Goal: Task Accomplishment & Management: Complete application form

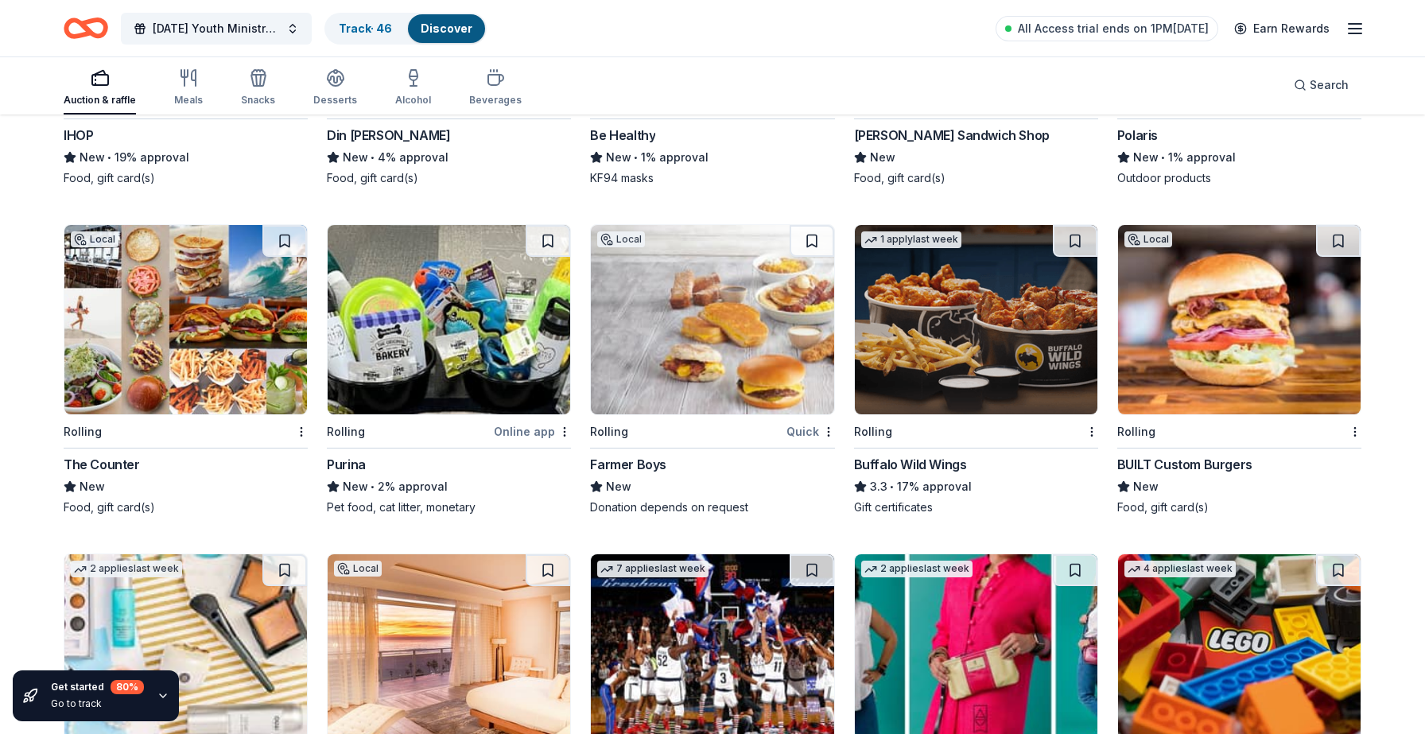
scroll to position [8213, 0]
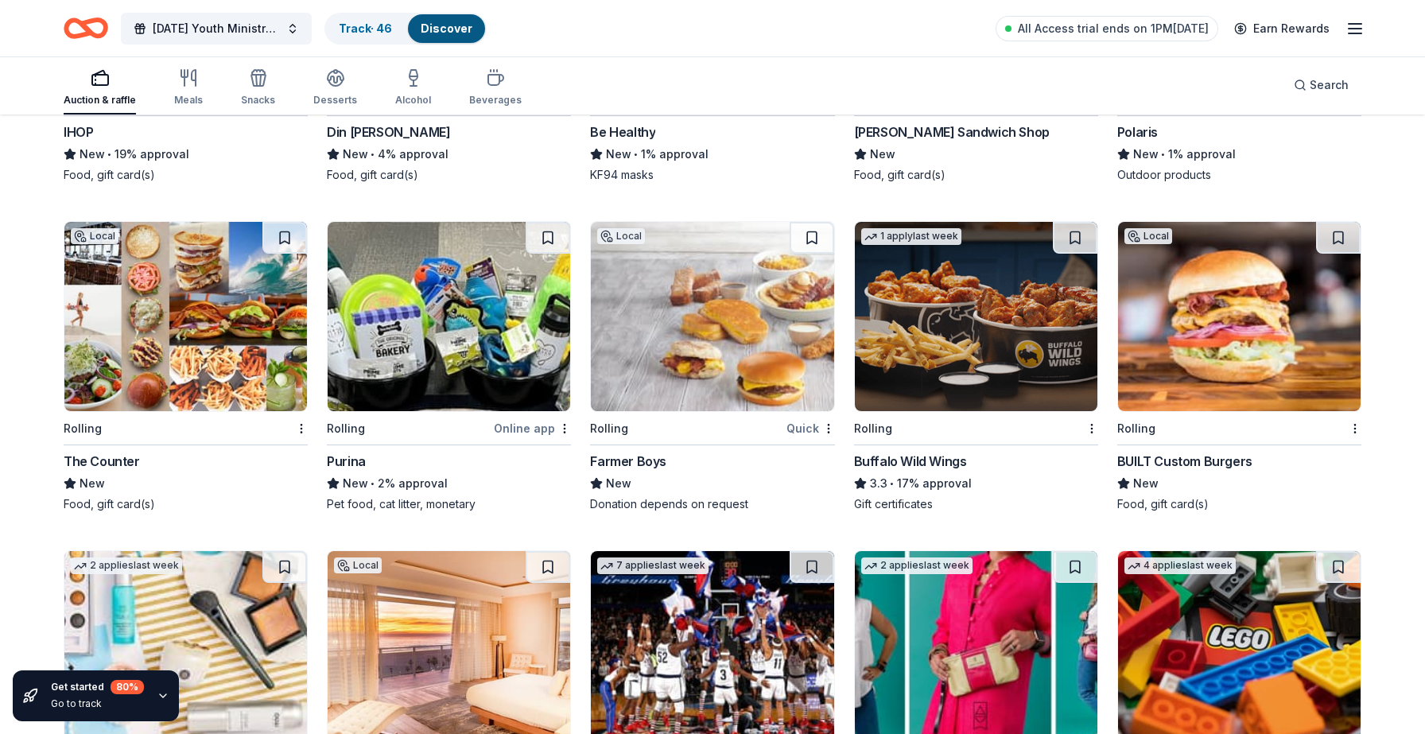
click at [1197, 457] on div "BUILT Custom Burgers" at bounding box center [1185, 461] width 135 height 19
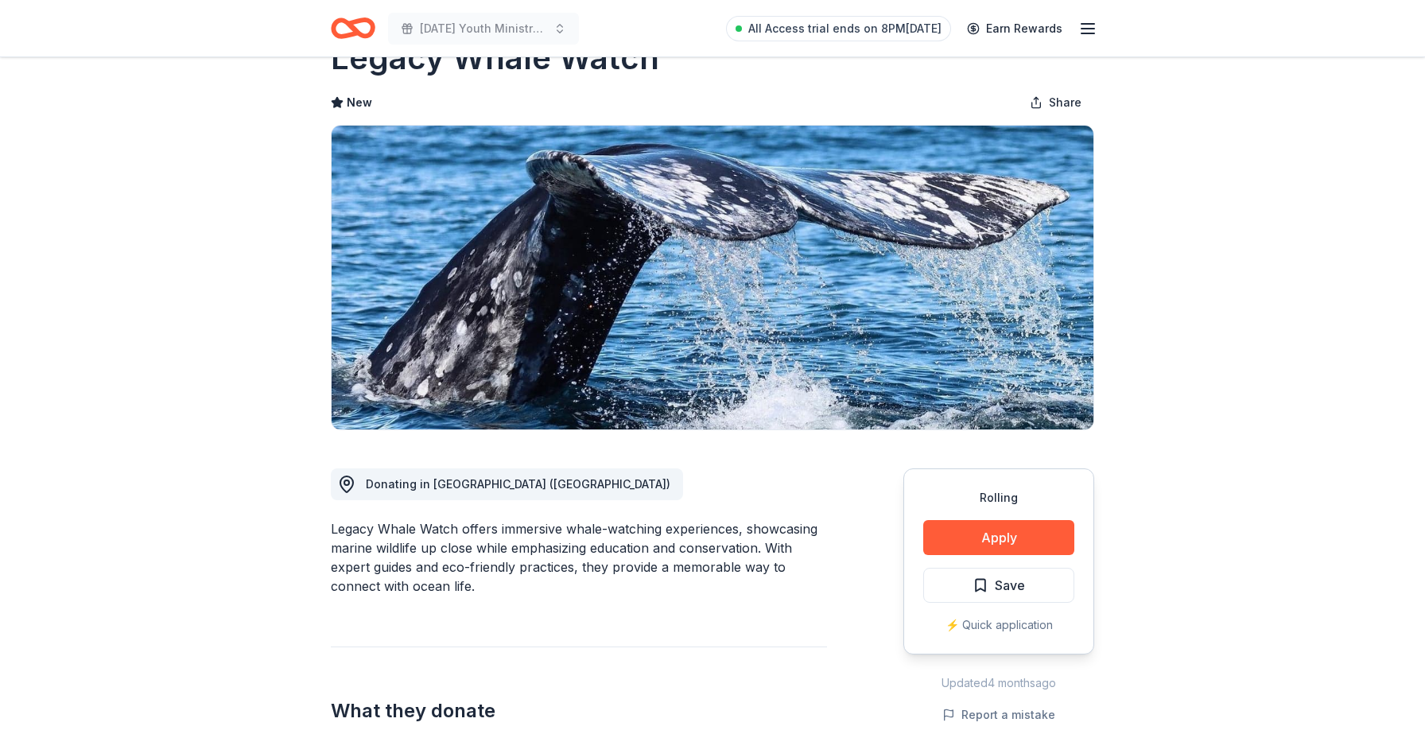
scroll to position [40, 0]
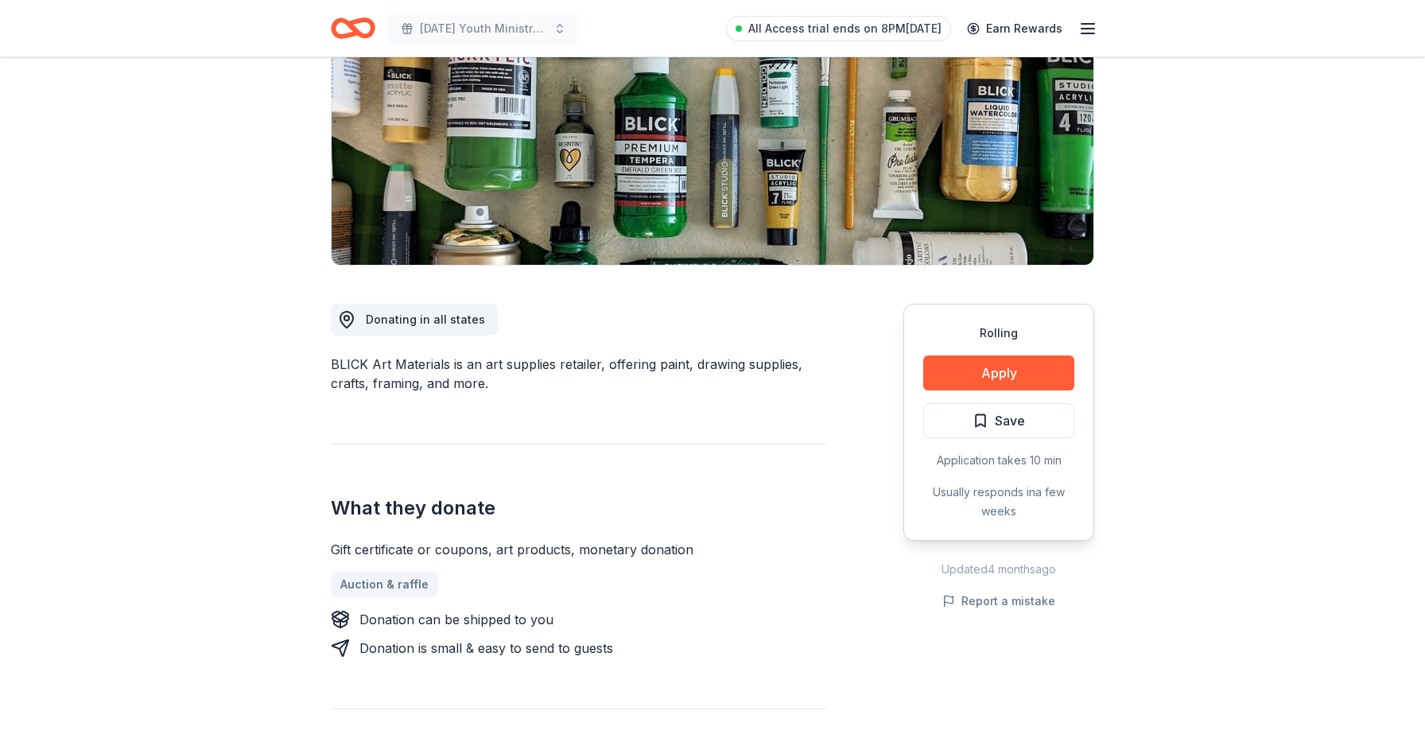
scroll to position [229, 0]
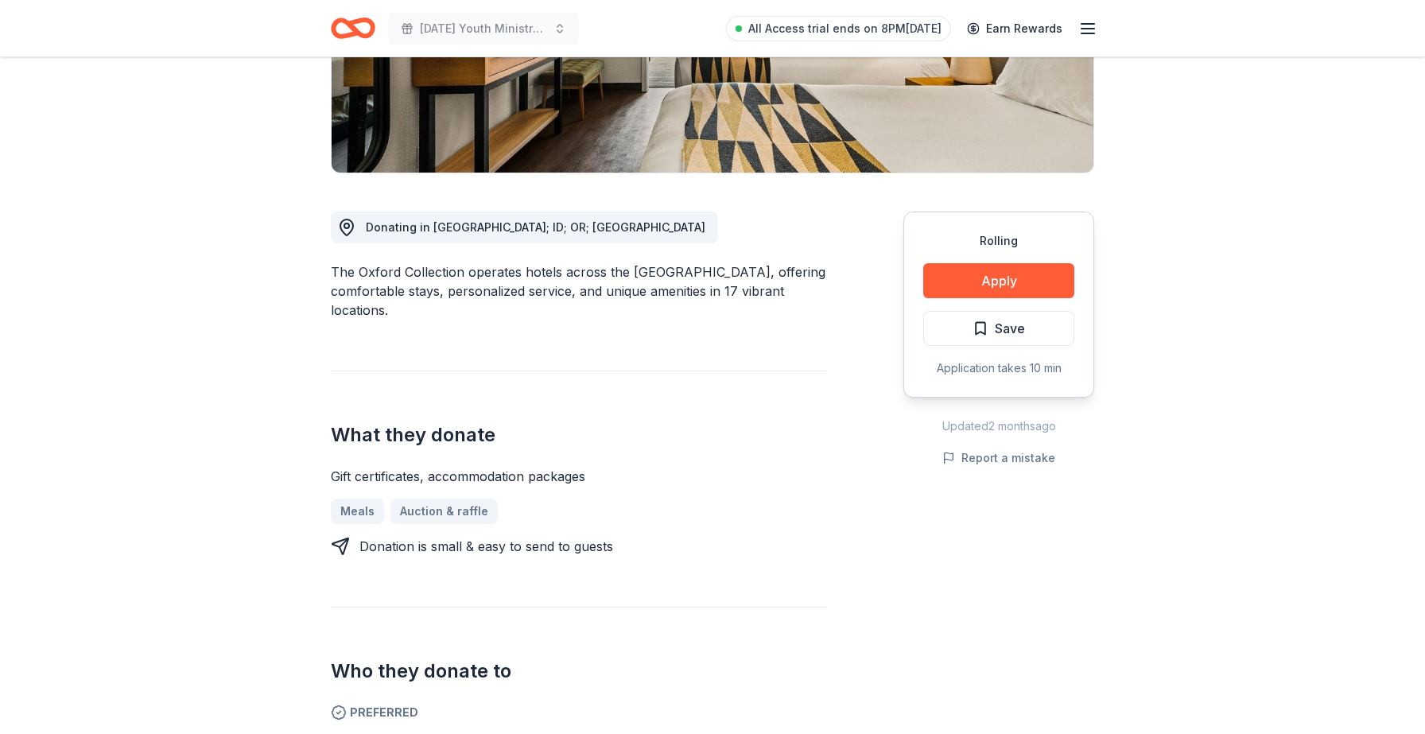
scroll to position [315, 0]
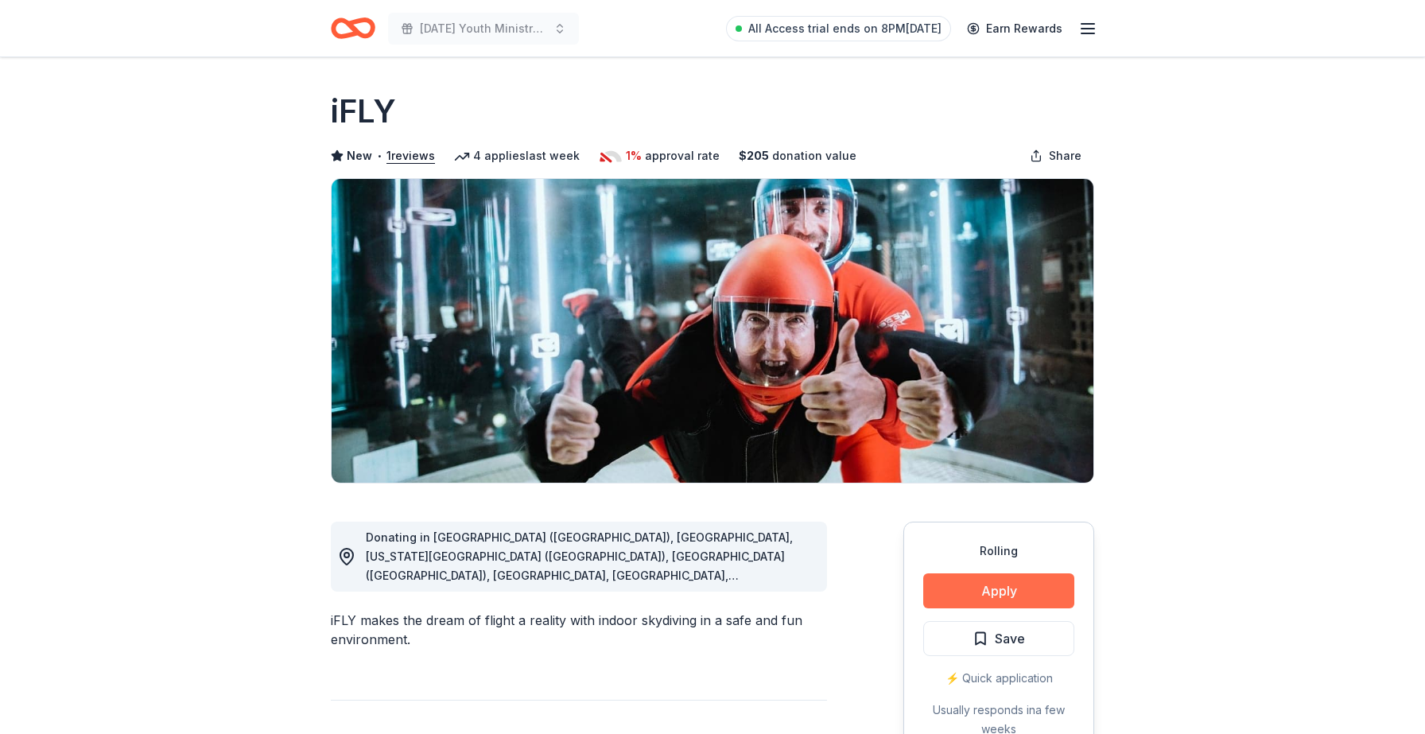
click at [965, 592] on button "Apply" at bounding box center [998, 590] width 151 height 35
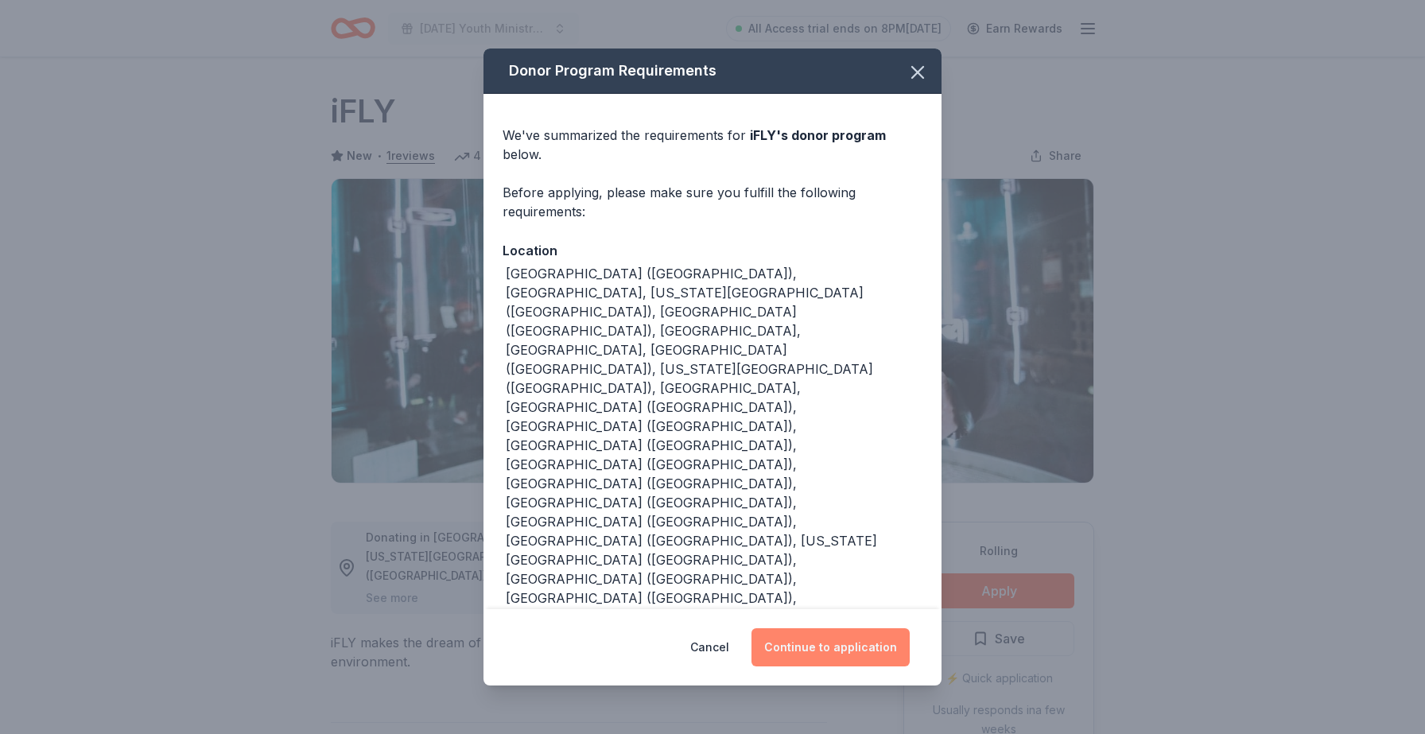
click at [857, 628] on button "Continue to application" at bounding box center [831, 647] width 158 height 38
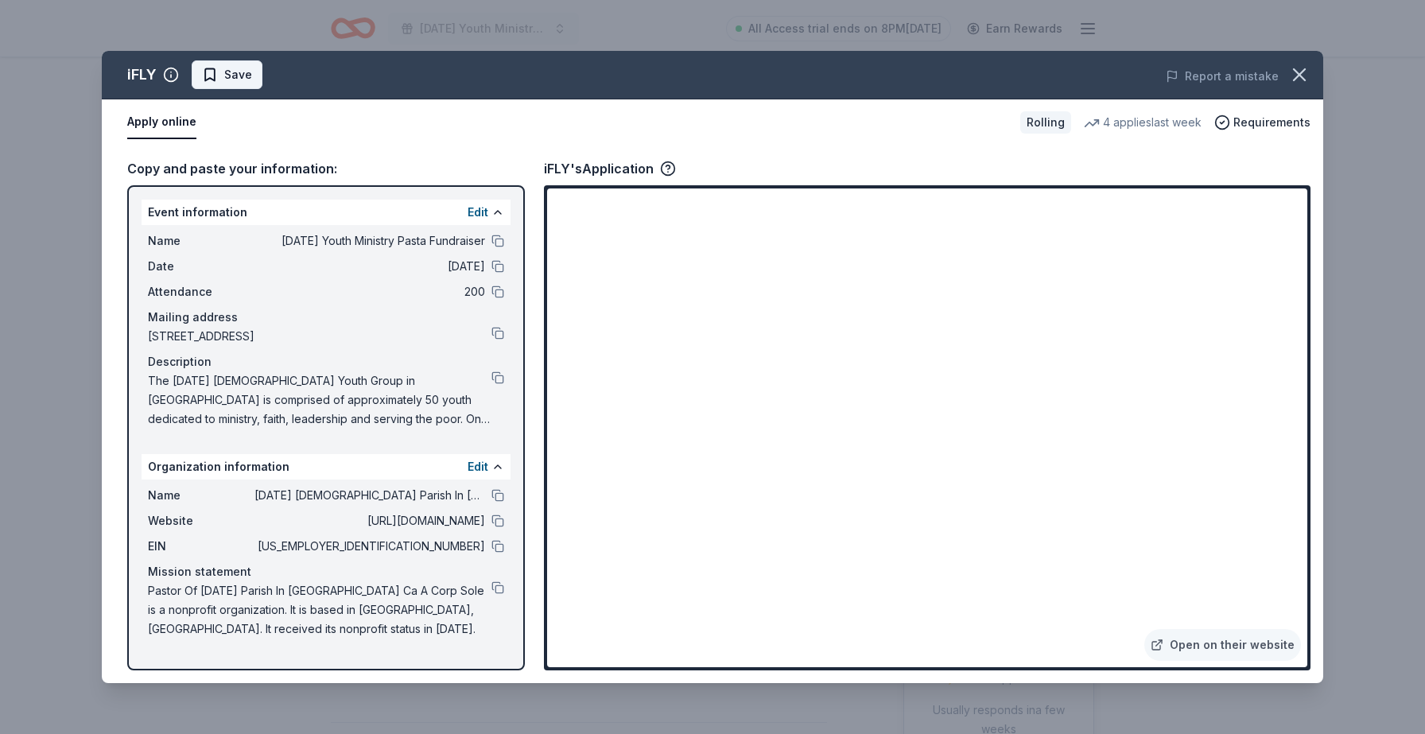
click at [254, 76] on button "Save" at bounding box center [227, 74] width 71 height 29
click at [266, 76] on html "Ascension Youth Ministry Pasta Fundraiser All Access trial ends on 8PM, 10/5 Ea…" at bounding box center [712, 367] width 1425 height 734
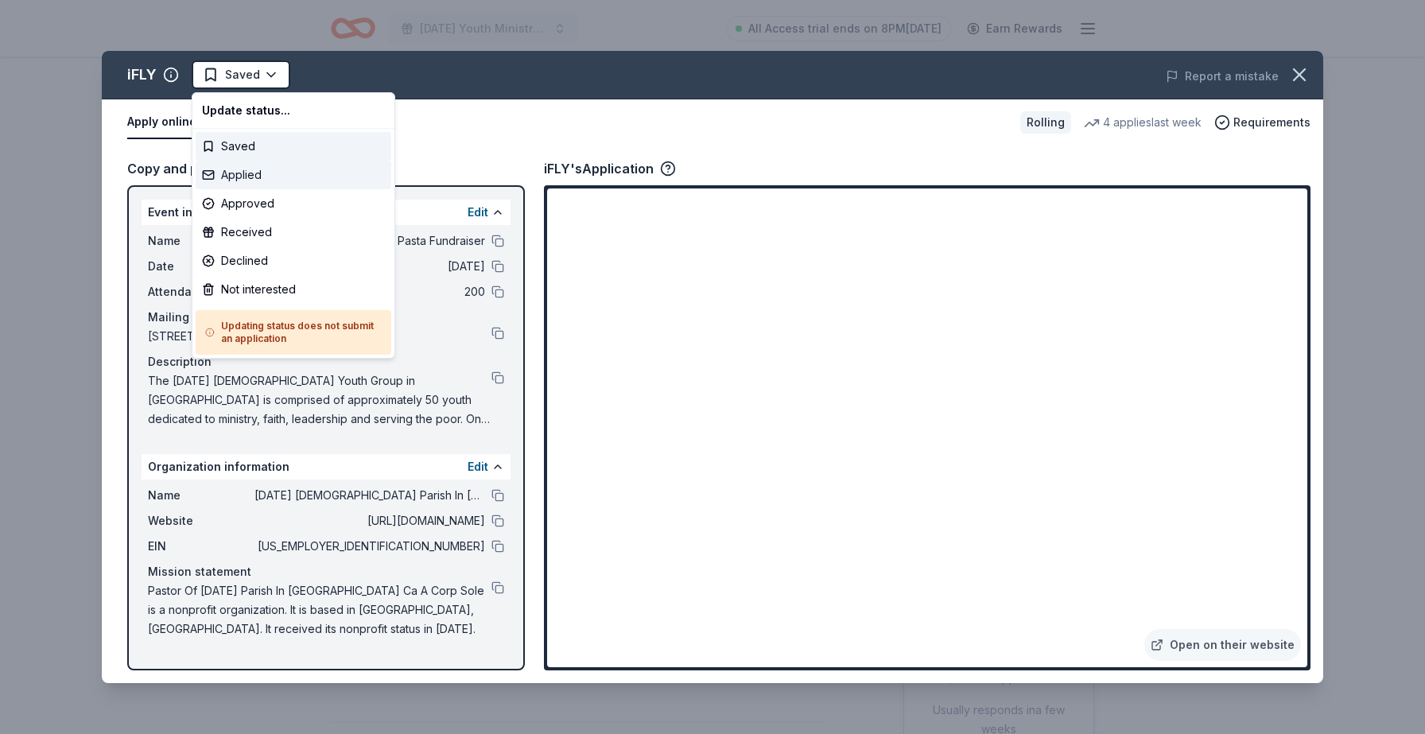
click at [267, 179] on div "Applied" at bounding box center [294, 175] width 196 height 29
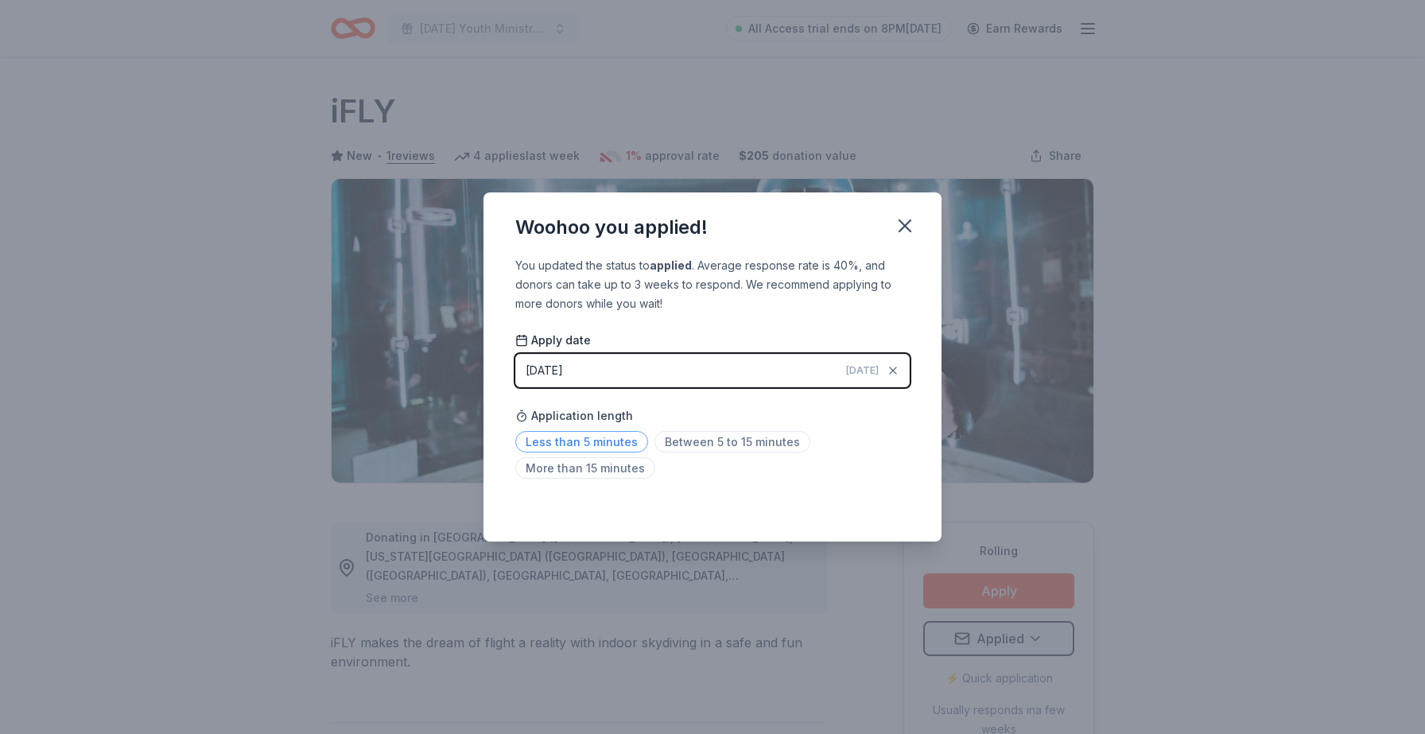
click at [602, 438] on span "Less than 5 minutes" at bounding box center [581, 441] width 133 height 21
click at [904, 230] on icon "button" at bounding box center [905, 226] width 22 height 22
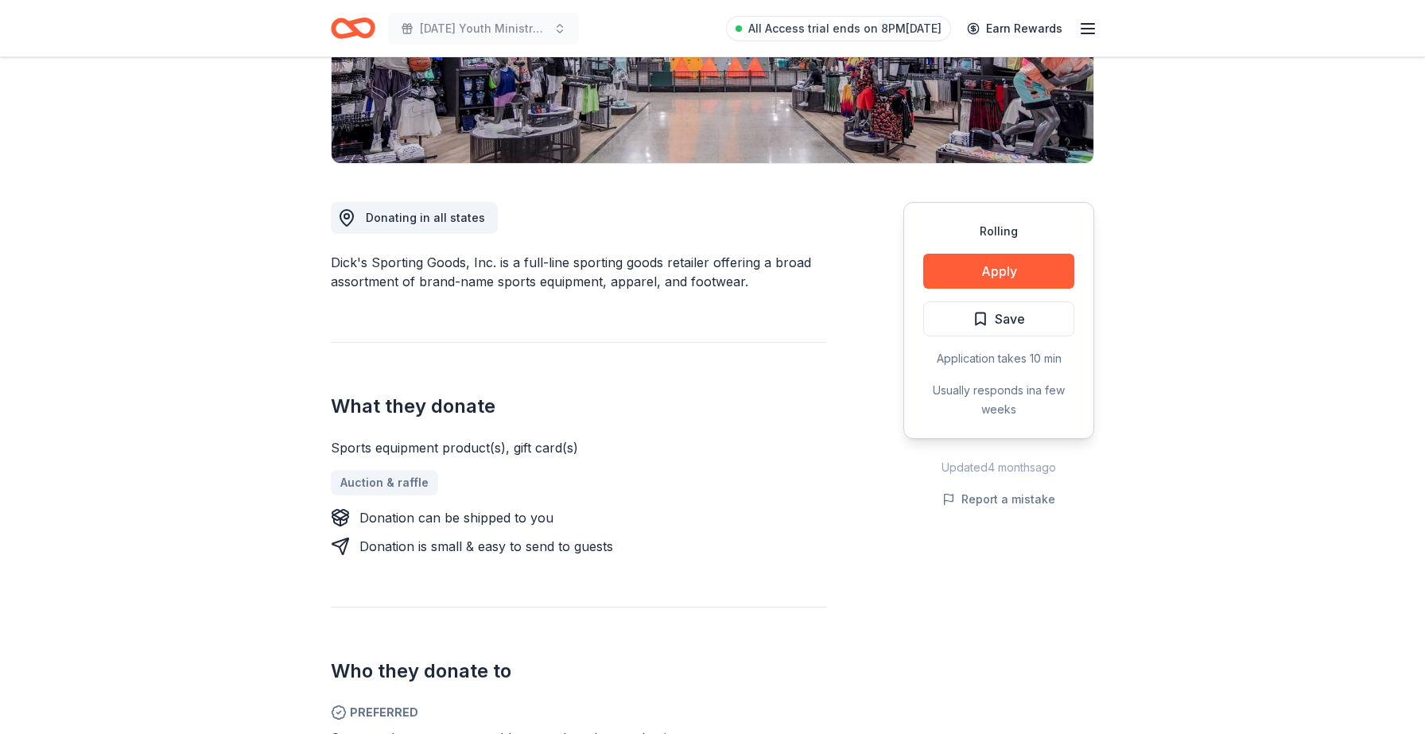
scroll to position [318, 0]
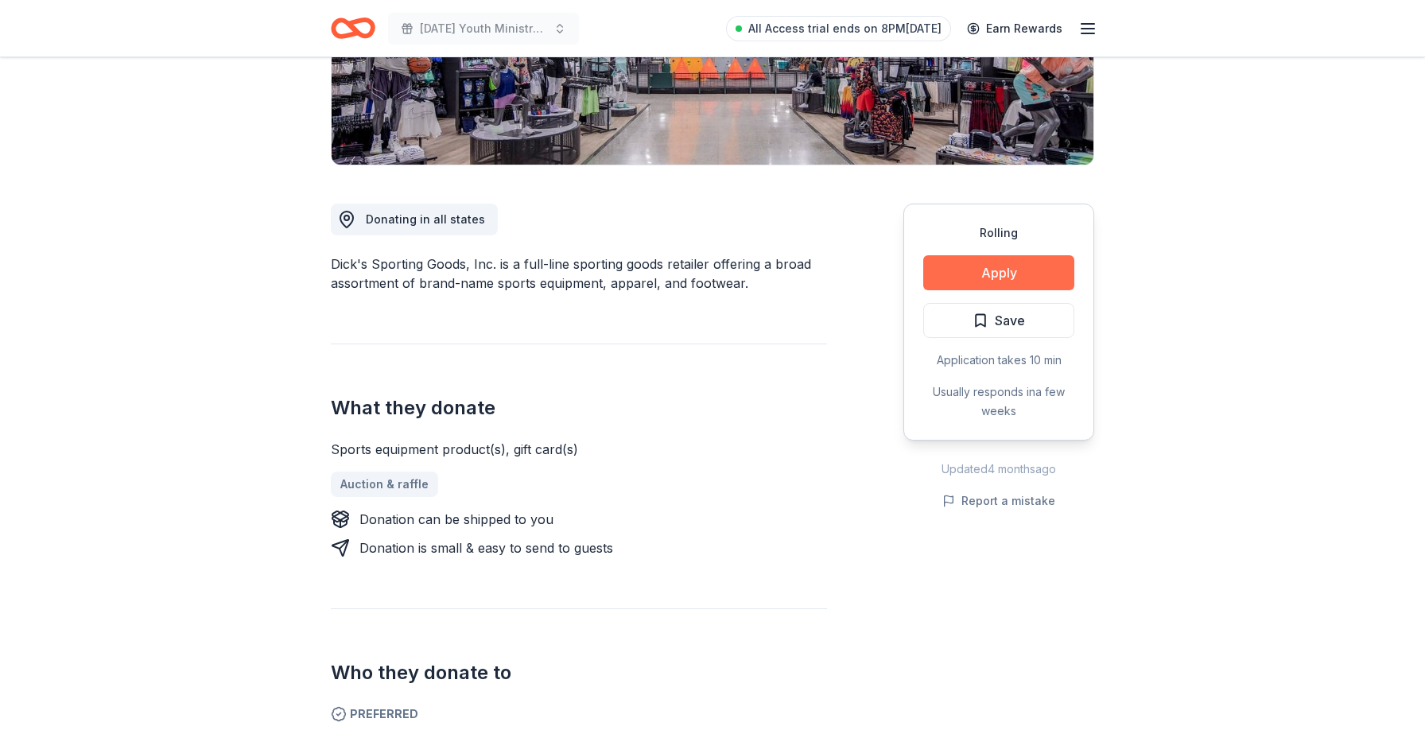
click at [1024, 270] on button "Apply" at bounding box center [998, 272] width 151 height 35
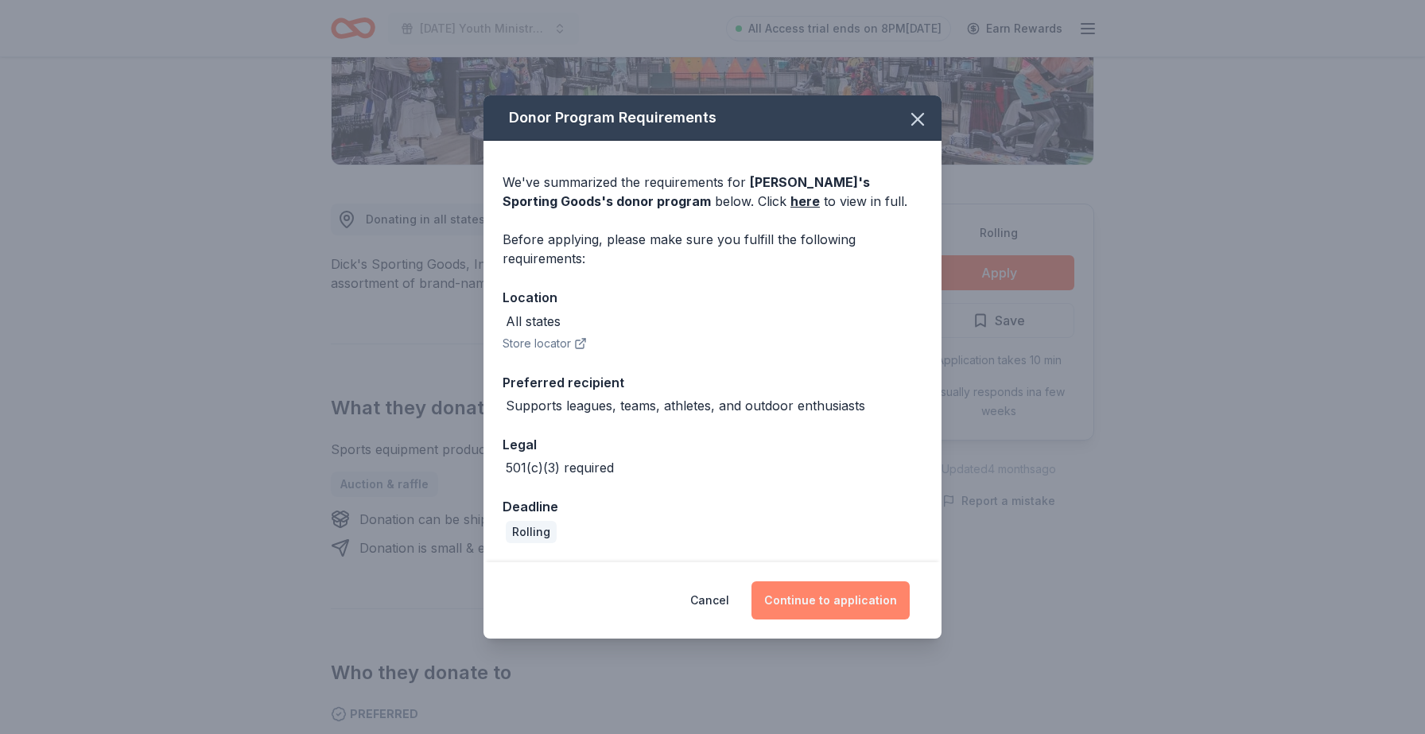
click at [886, 597] on button "Continue to application" at bounding box center [831, 600] width 158 height 38
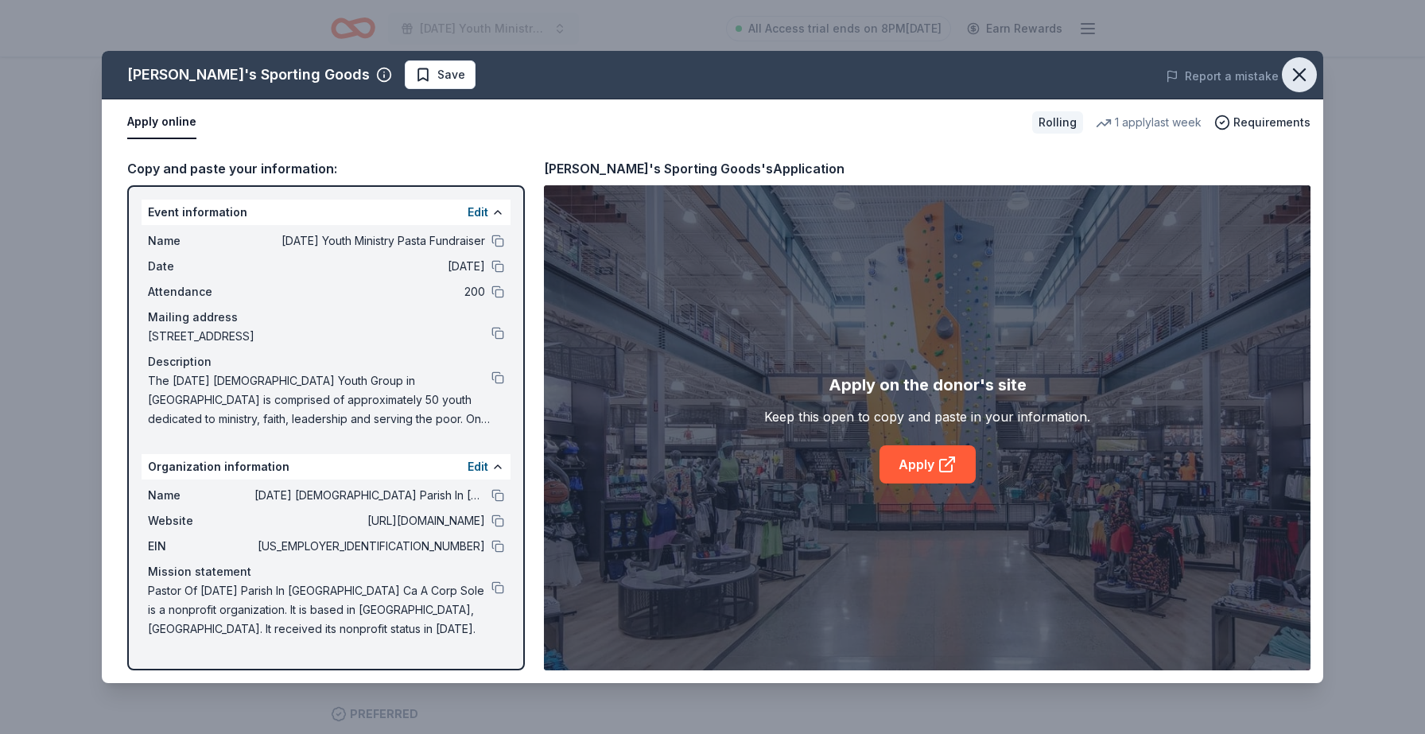
click at [1300, 76] on icon "button" at bounding box center [1300, 75] width 22 height 22
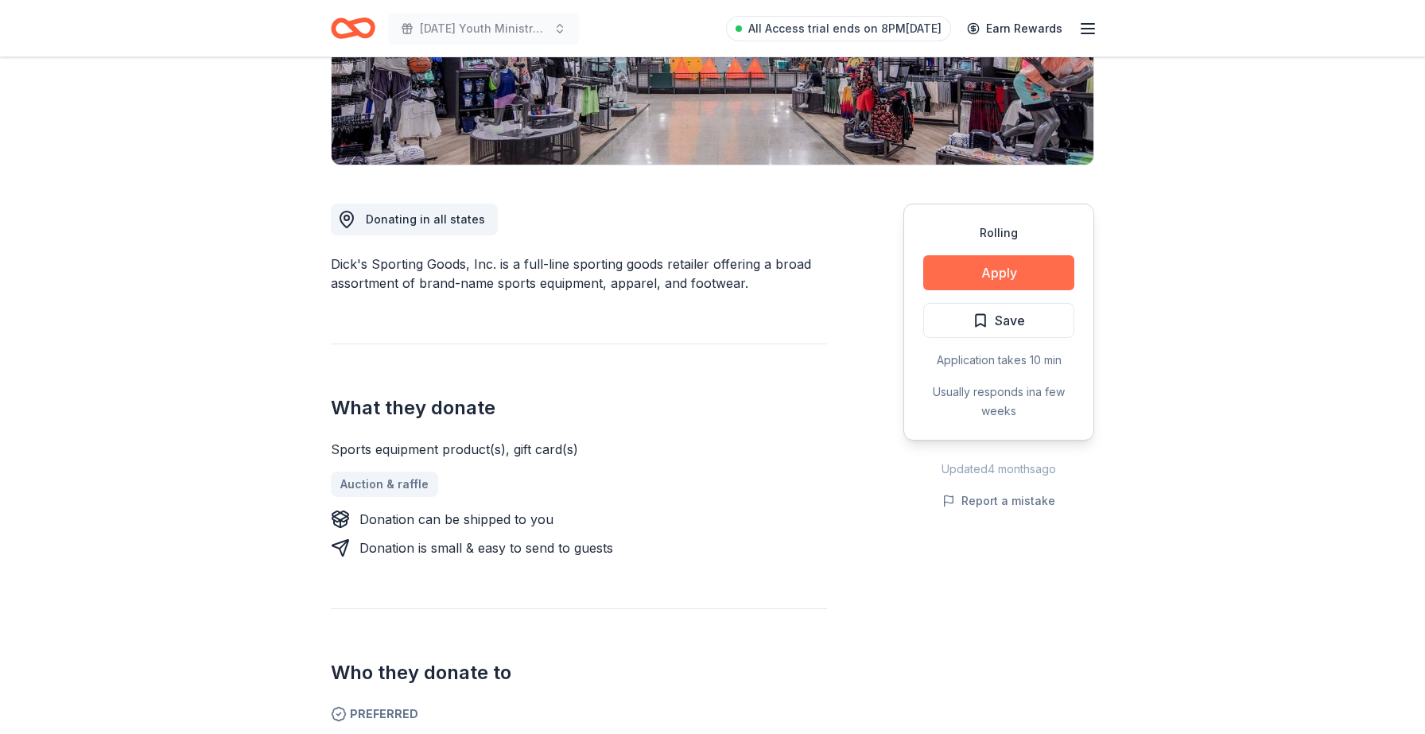
click at [1058, 261] on button "Apply" at bounding box center [998, 272] width 151 height 35
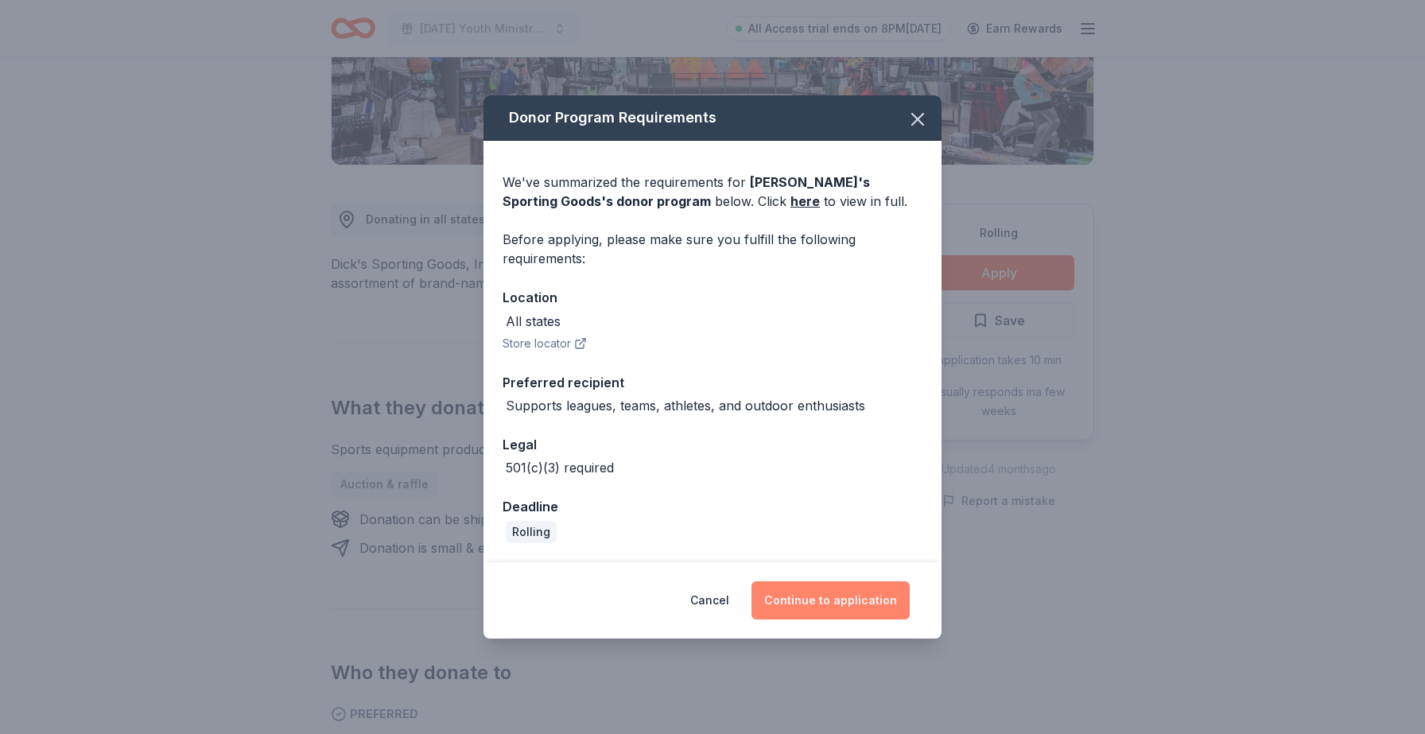
click at [853, 597] on button "Continue to application" at bounding box center [831, 600] width 158 height 38
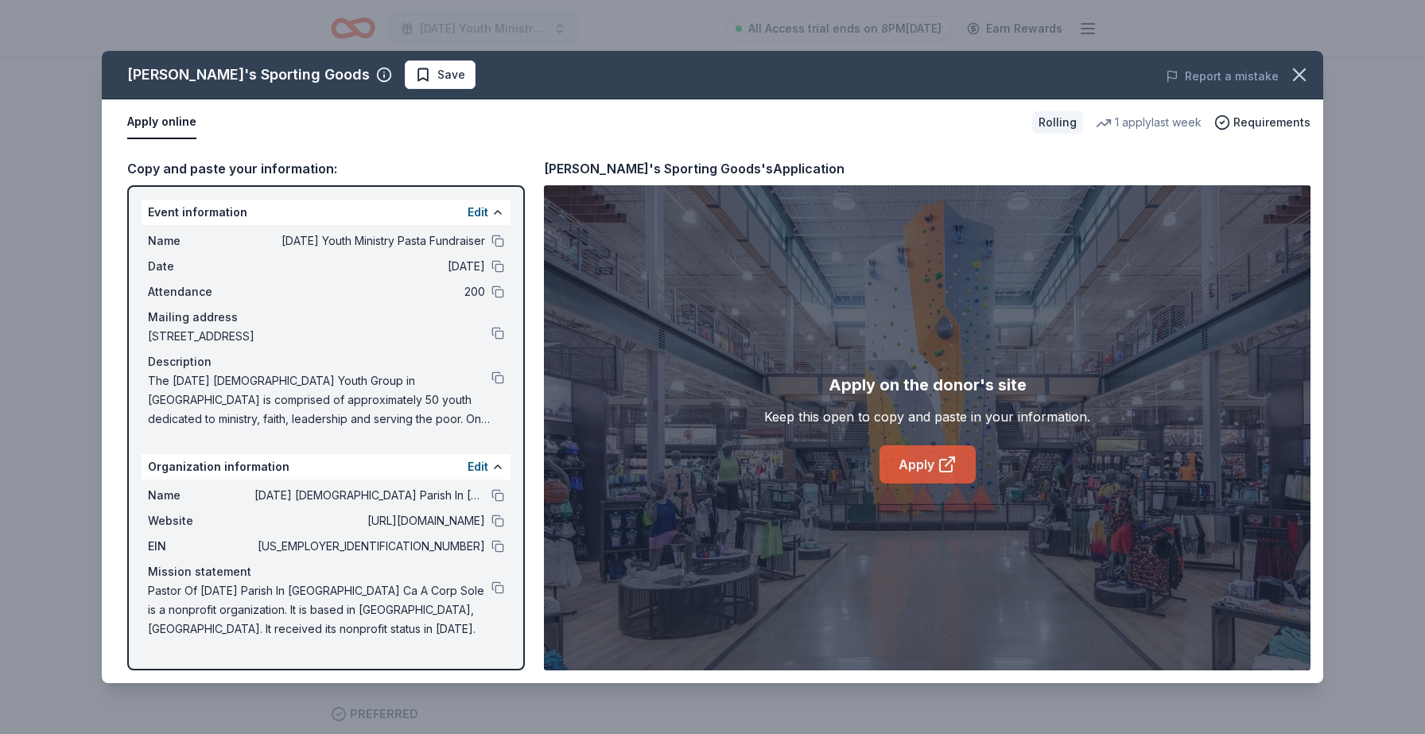
click at [923, 478] on link "Apply" at bounding box center [928, 464] width 96 height 38
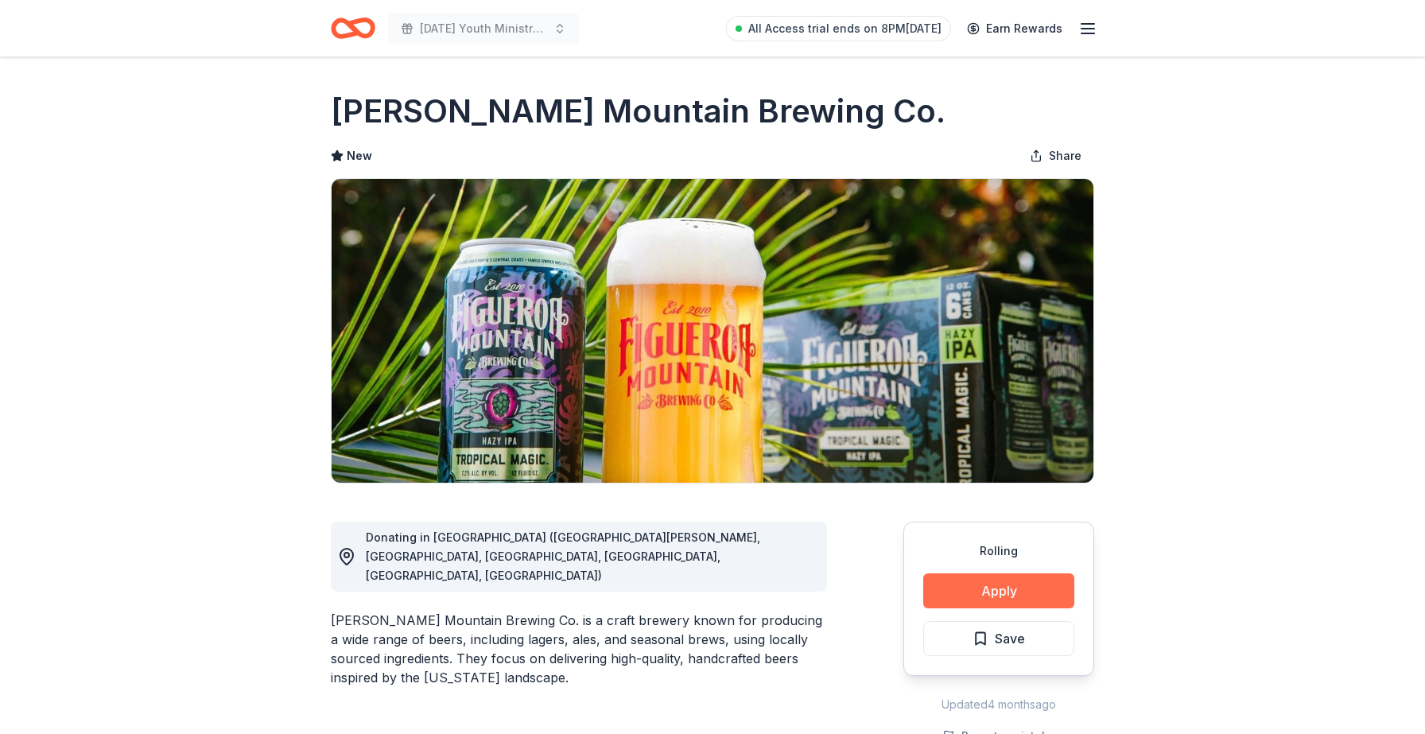
click at [966, 591] on button "Apply" at bounding box center [998, 590] width 151 height 35
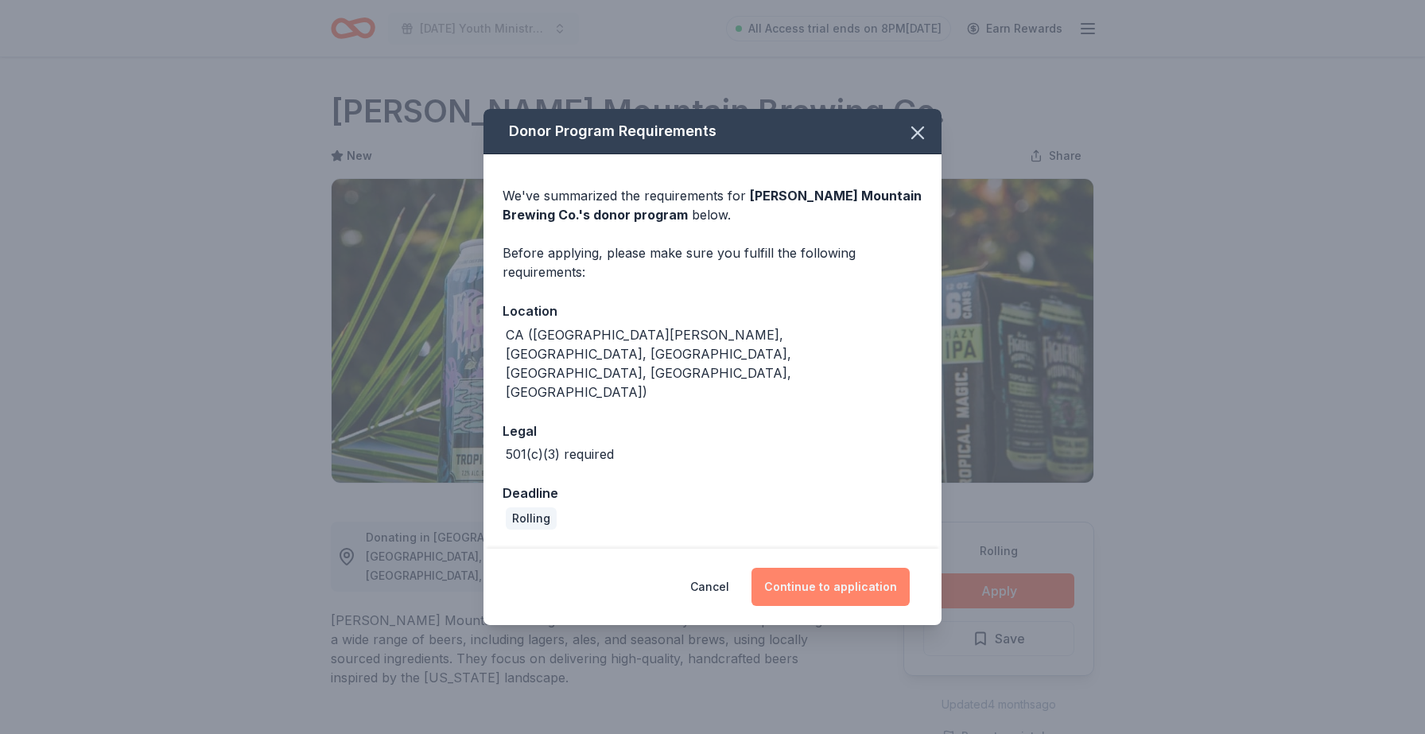
click at [861, 573] on button "Continue to application" at bounding box center [831, 587] width 158 height 38
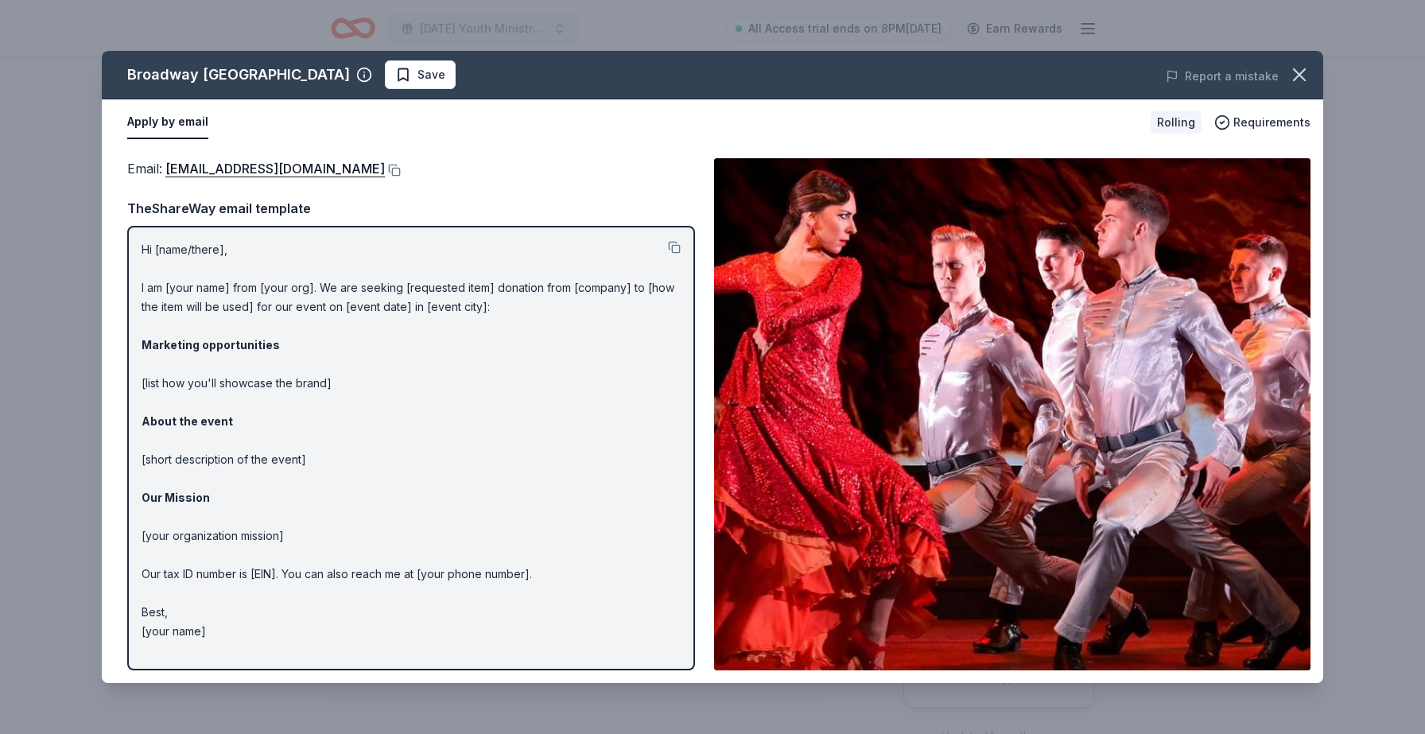
scroll to position [193, 0]
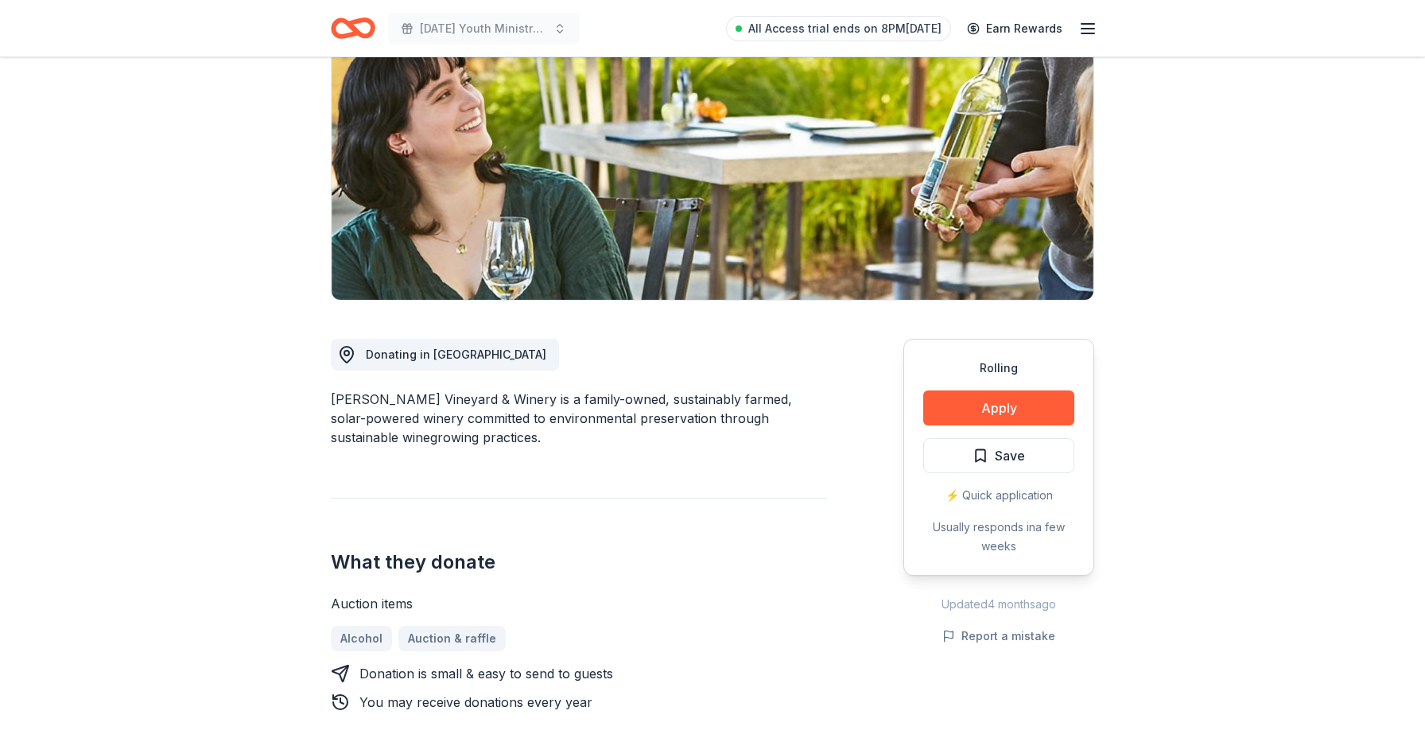
scroll to position [184, 0]
click at [962, 410] on button "Apply" at bounding box center [998, 407] width 151 height 35
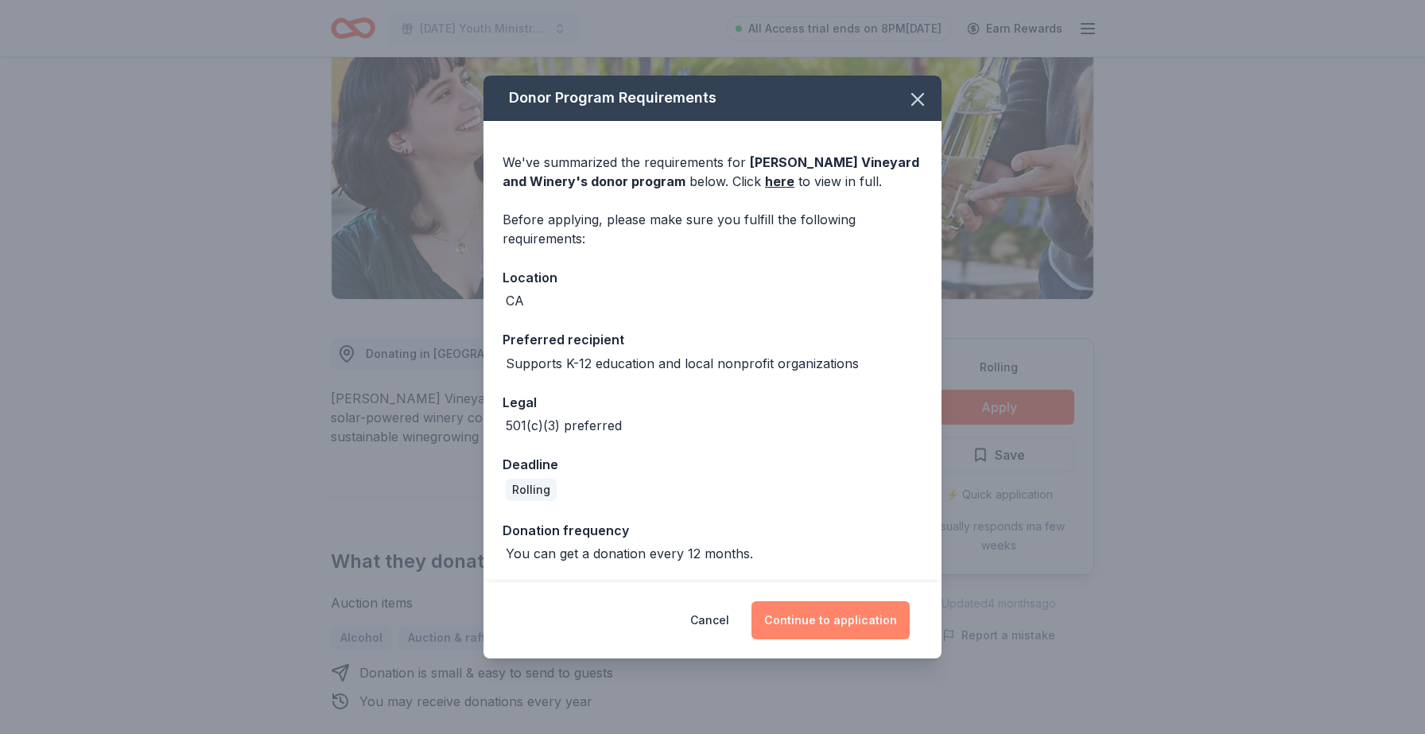
click at [841, 607] on button "Continue to application" at bounding box center [831, 620] width 158 height 38
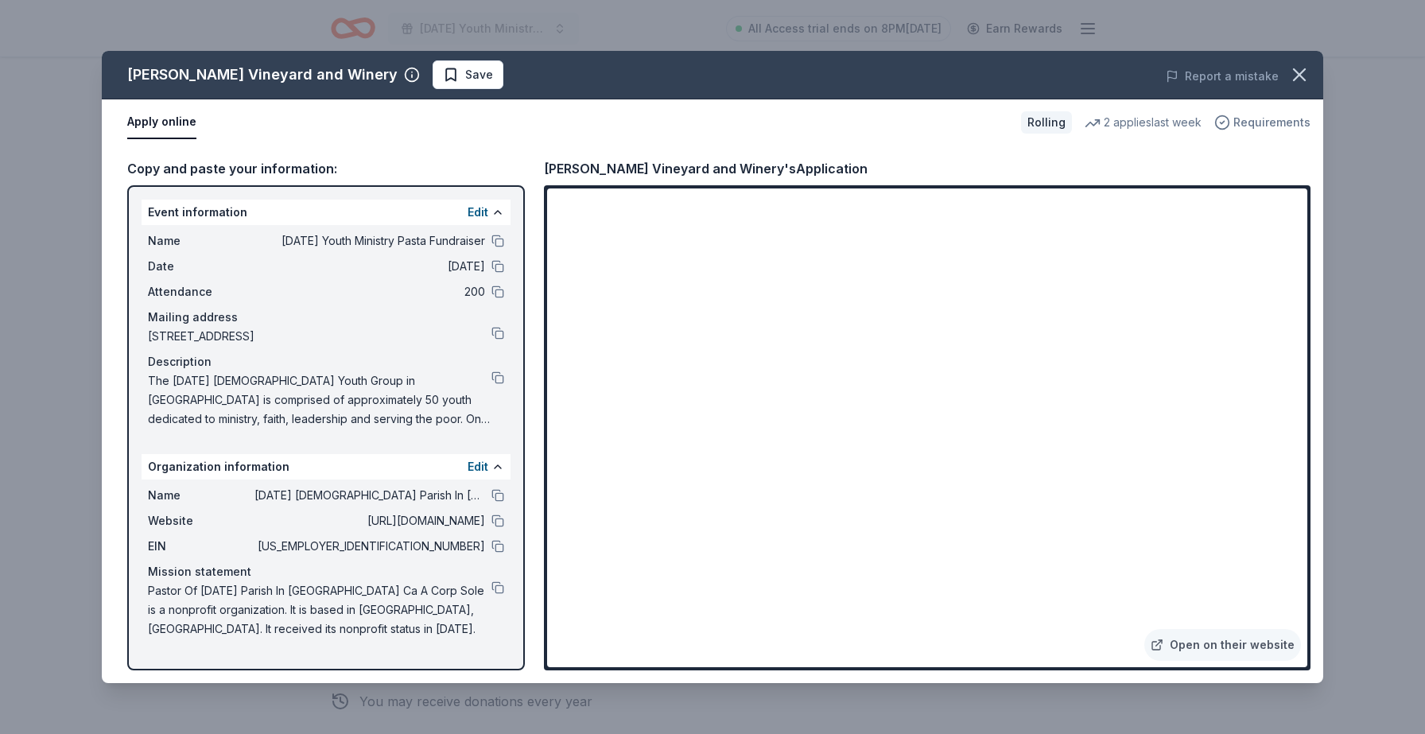
click at [1237, 122] on span "Requirements" at bounding box center [1272, 122] width 77 height 19
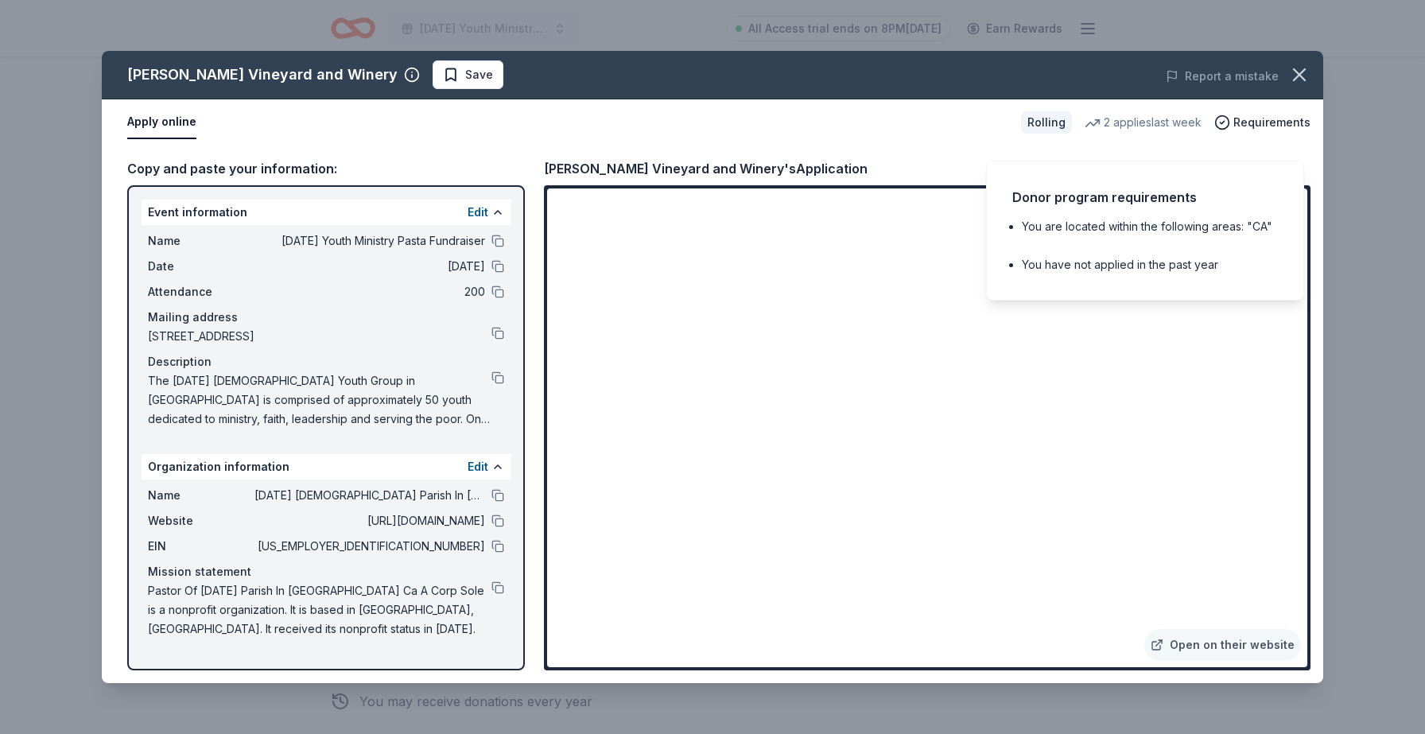
click at [935, 151] on div "Copy and paste your information: Event information Edit Name Ascension Youth Mi…" at bounding box center [713, 415] width 1222 height 538
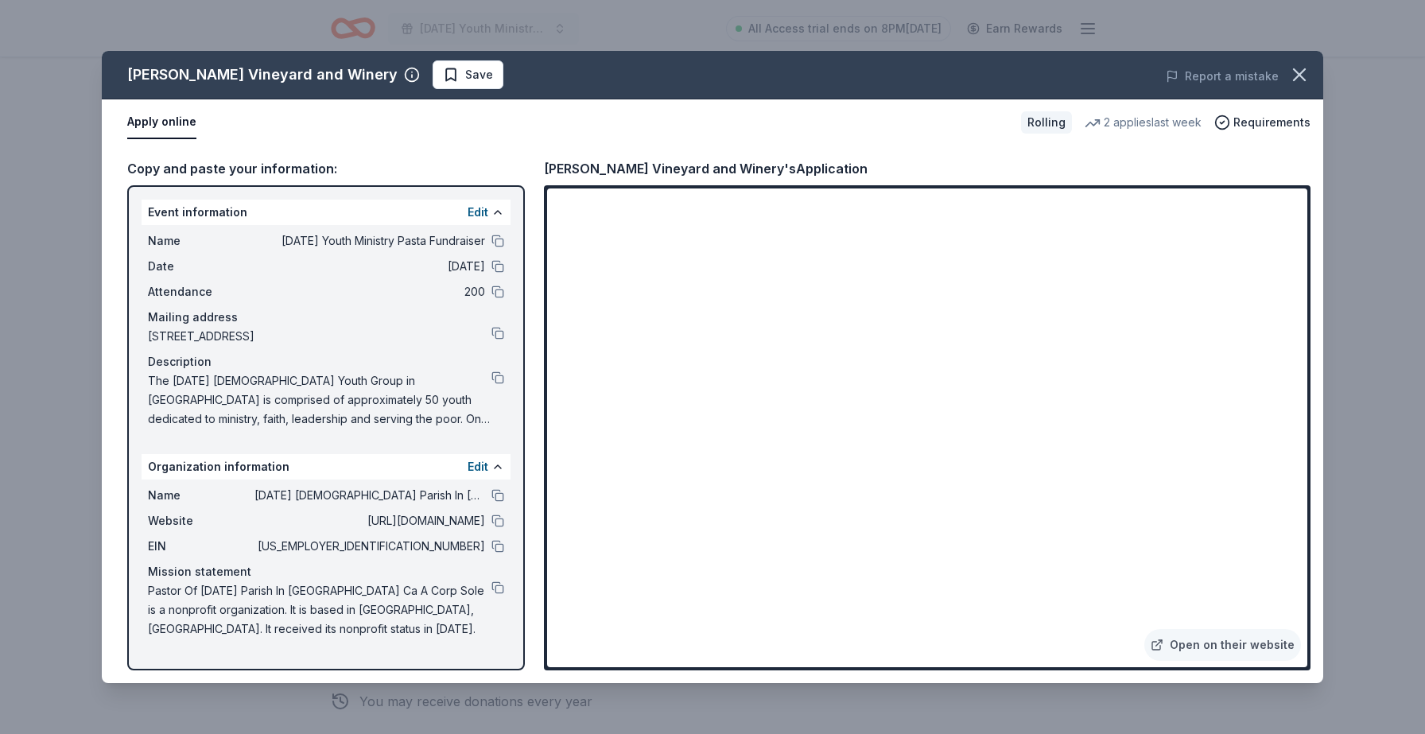
drag, startPoint x: 543, startPoint y: 165, endPoint x: 695, endPoint y: 165, distance: 151.9
click at [697, 165] on div "Honig Vineyard and Winery's Application" at bounding box center [706, 168] width 324 height 21
drag, startPoint x: 710, startPoint y: 172, endPoint x: 582, endPoint y: 172, distance: 128.1
click at [583, 172] on div "Honig Vineyard and Winery's Application" at bounding box center [706, 168] width 324 height 21
click at [582, 172] on div "Honig Vineyard and Winery's Application" at bounding box center [706, 168] width 324 height 21
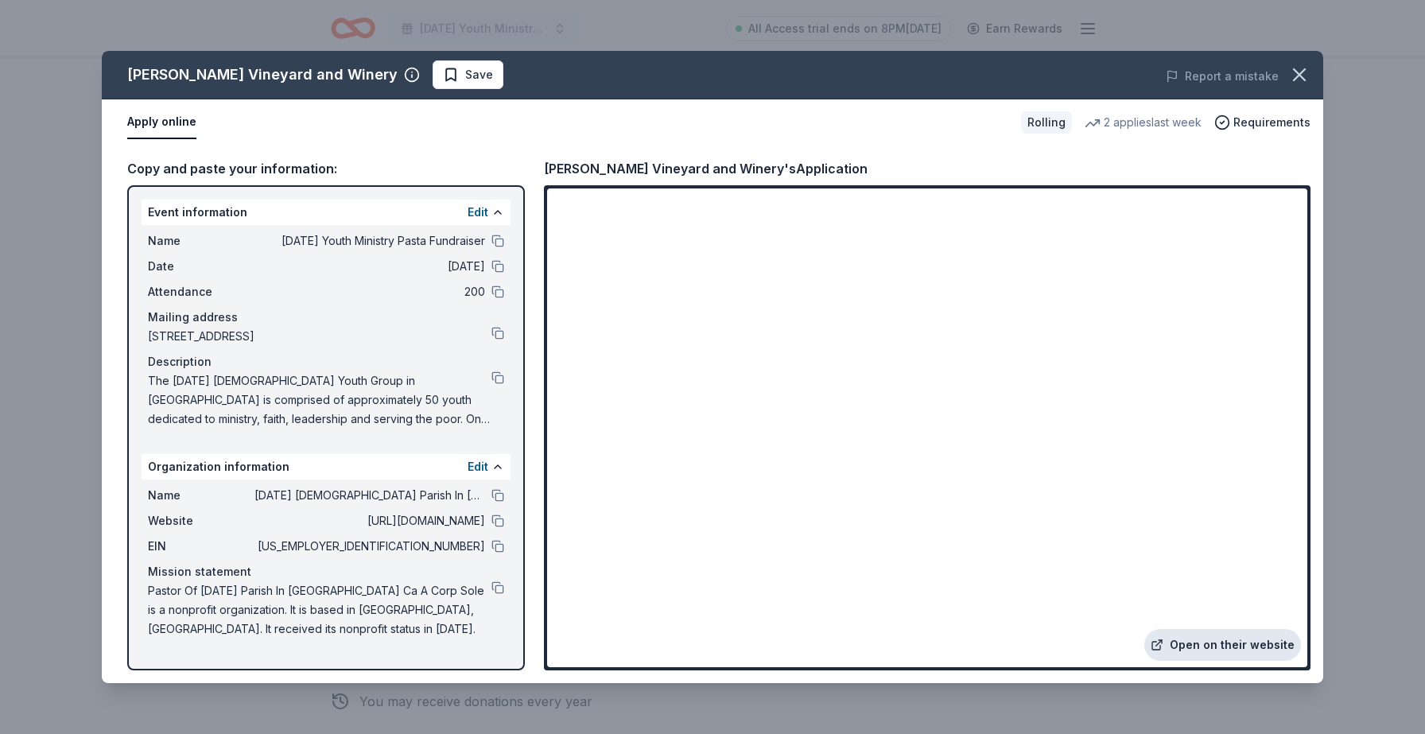
click at [1213, 643] on link "Open on their website" at bounding box center [1223, 645] width 157 height 32
click at [395, 55] on div "Honig Vineyard and Winery Save Report a mistake" at bounding box center [713, 75] width 1222 height 49
click at [465, 71] on span "Save" at bounding box center [479, 74] width 28 height 19
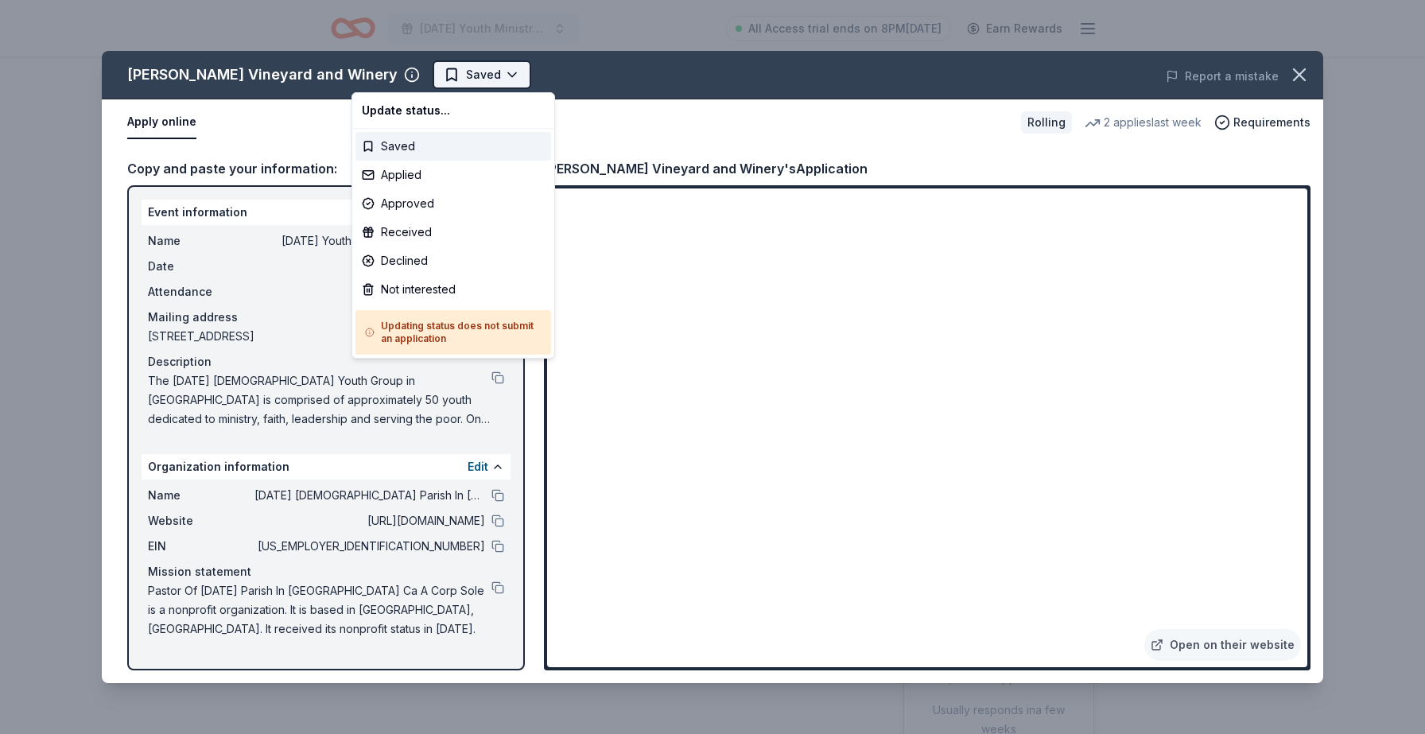
click at [426, 75] on html "Ascension Youth Ministry Pasta Fundraiser All Access trial ends on 8PM, 10/5 Ea…" at bounding box center [712, 367] width 1425 height 734
click at [422, 167] on div "Applied" at bounding box center [454, 175] width 196 height 29
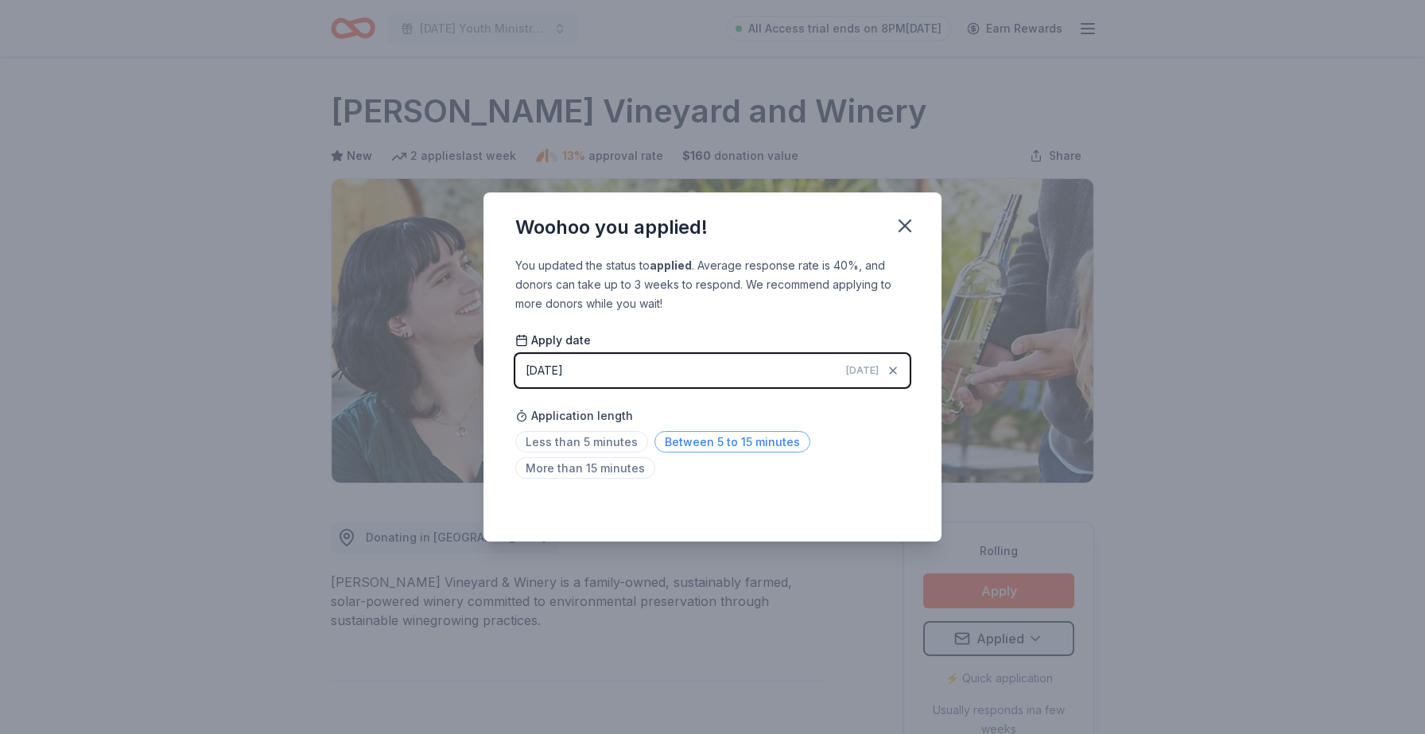
click at [664, 446] on span "Between 5 to 15 minutes" at bounding box center [733, 441] width 156 height 21
click at [907, 231] on icon "button" at bounding box center [905, 226] width 22 height 22
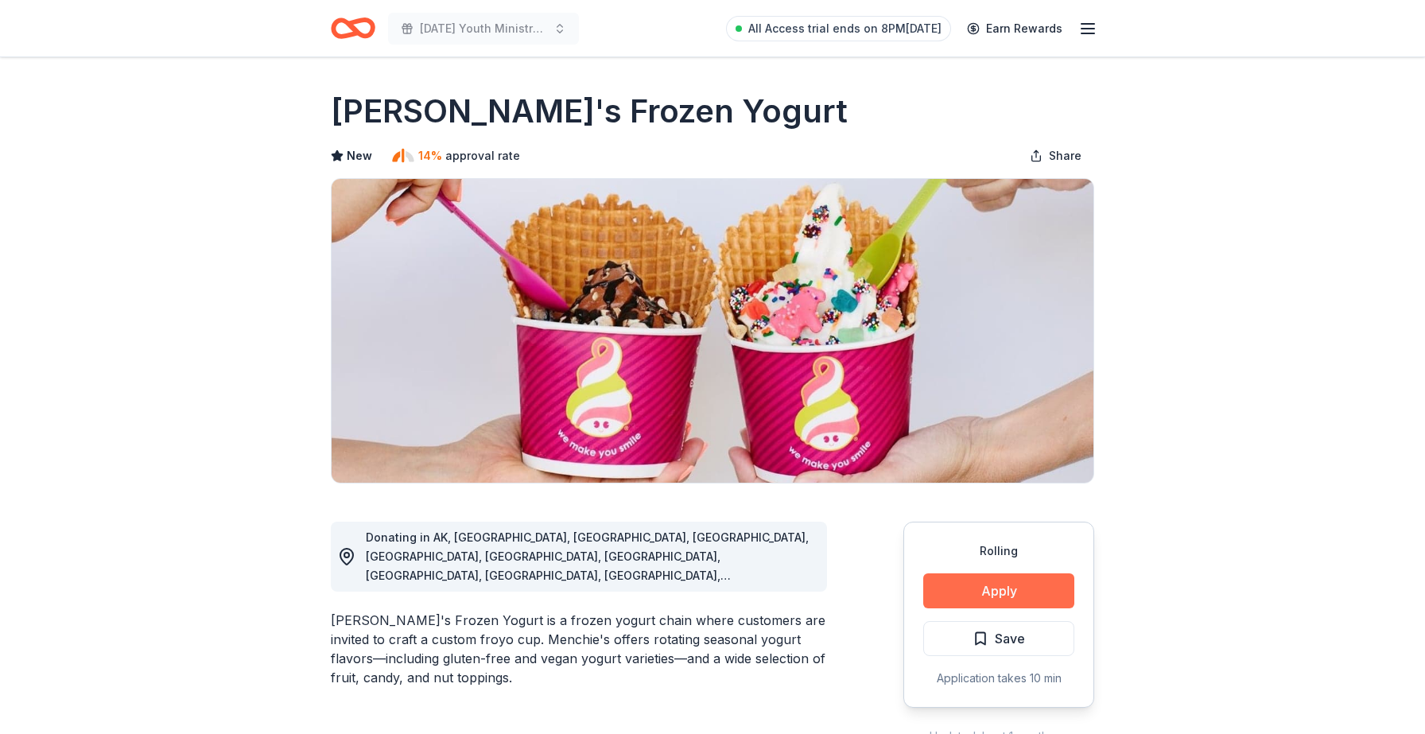
click at [954, 601] on button "Apply" at bounding box center [998, 590] width 151 height 35
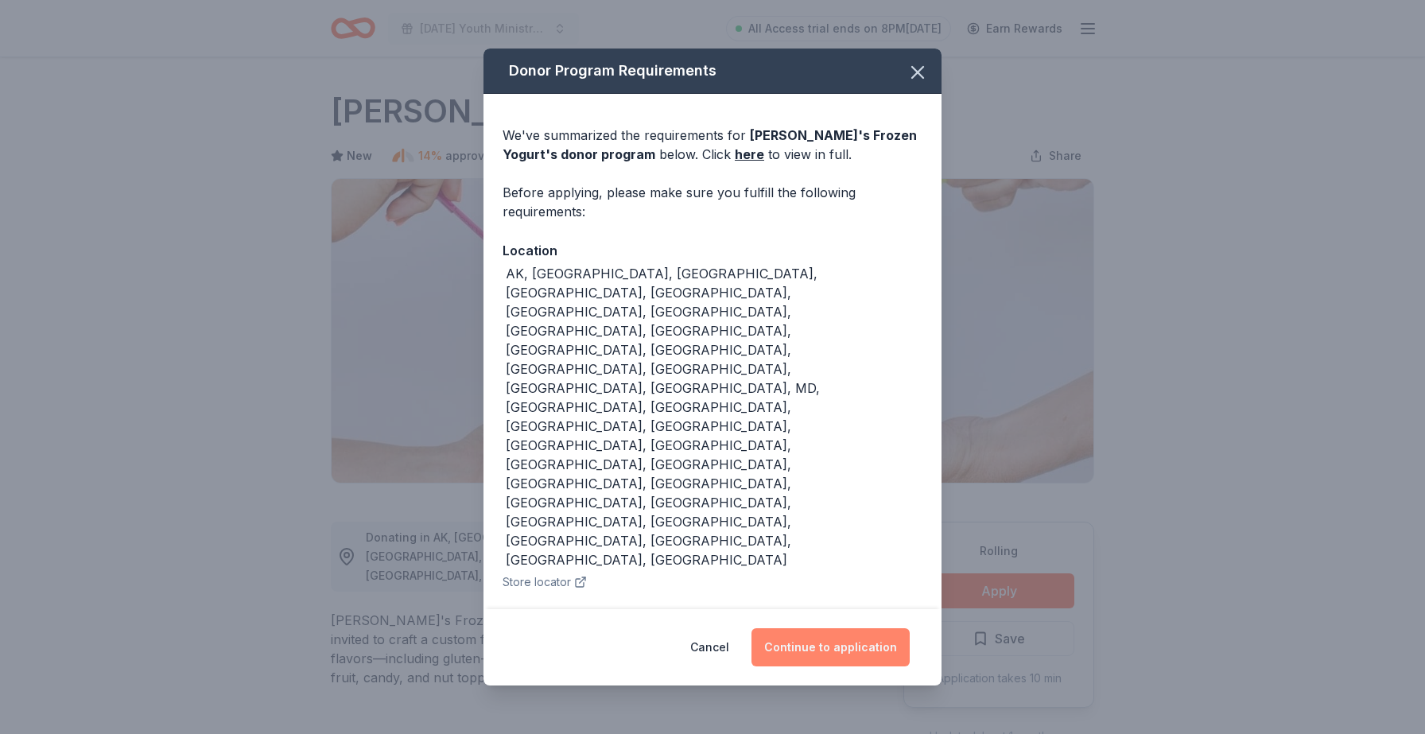
click at [840, 628] on button "Continue to application" at bounding box center [831, 647] width 158 height 38
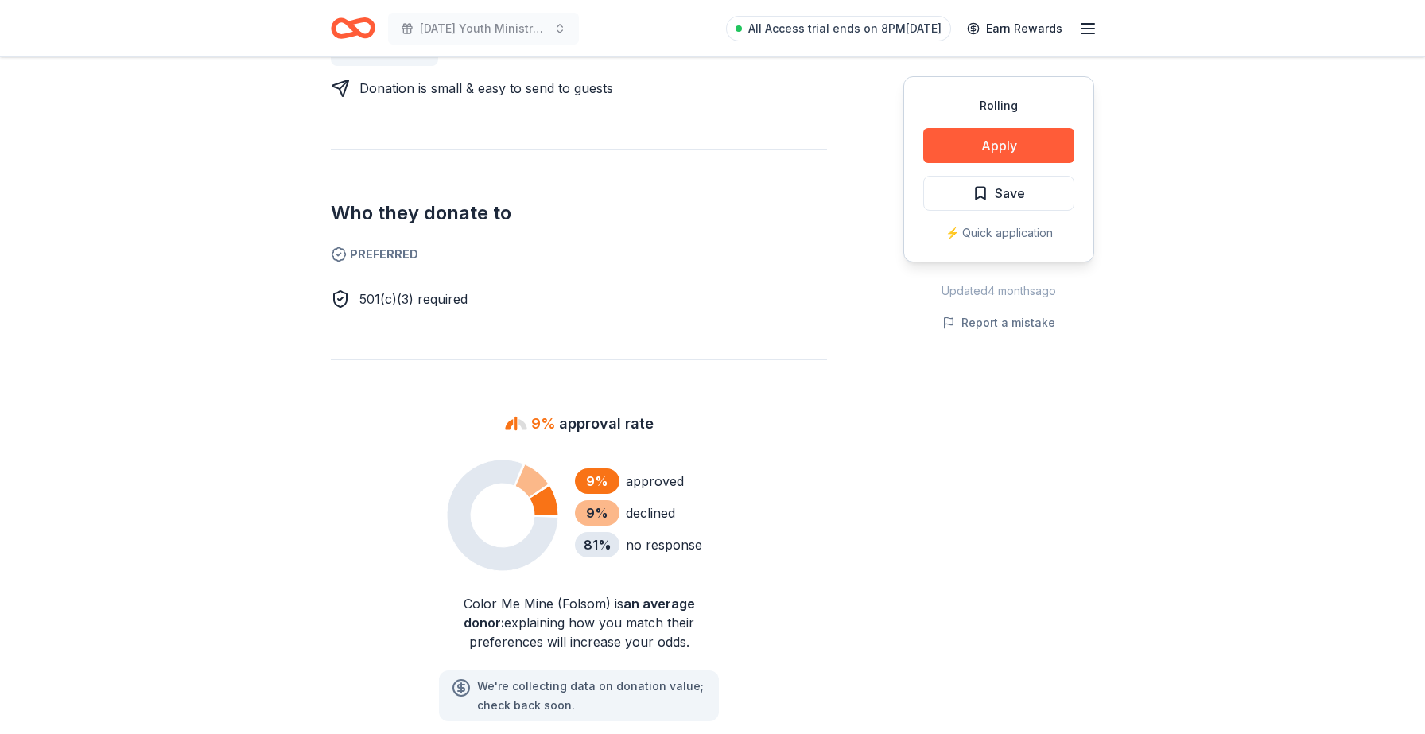
scroll to position [989, 0]
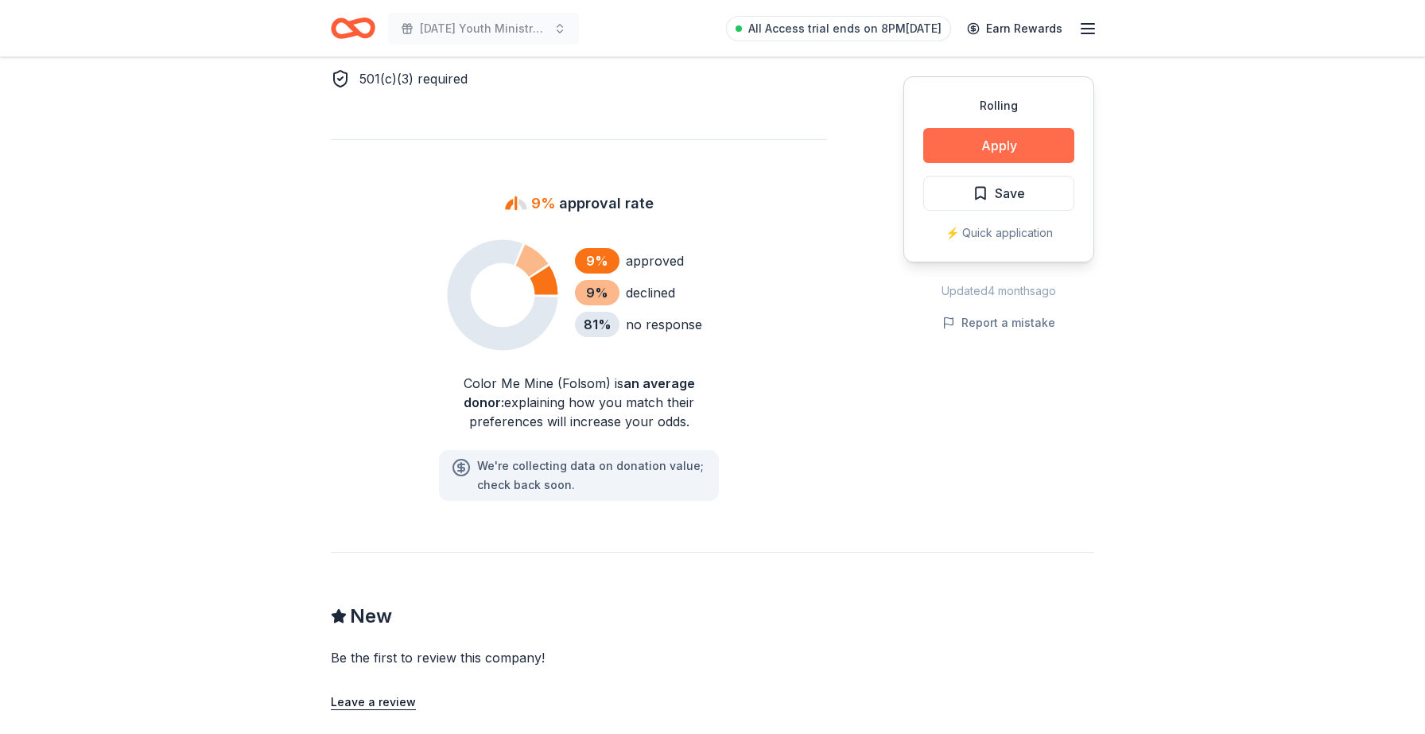
click at [993, 154] on button "Apply" at bounding box center [998, 145] width 151 height 35
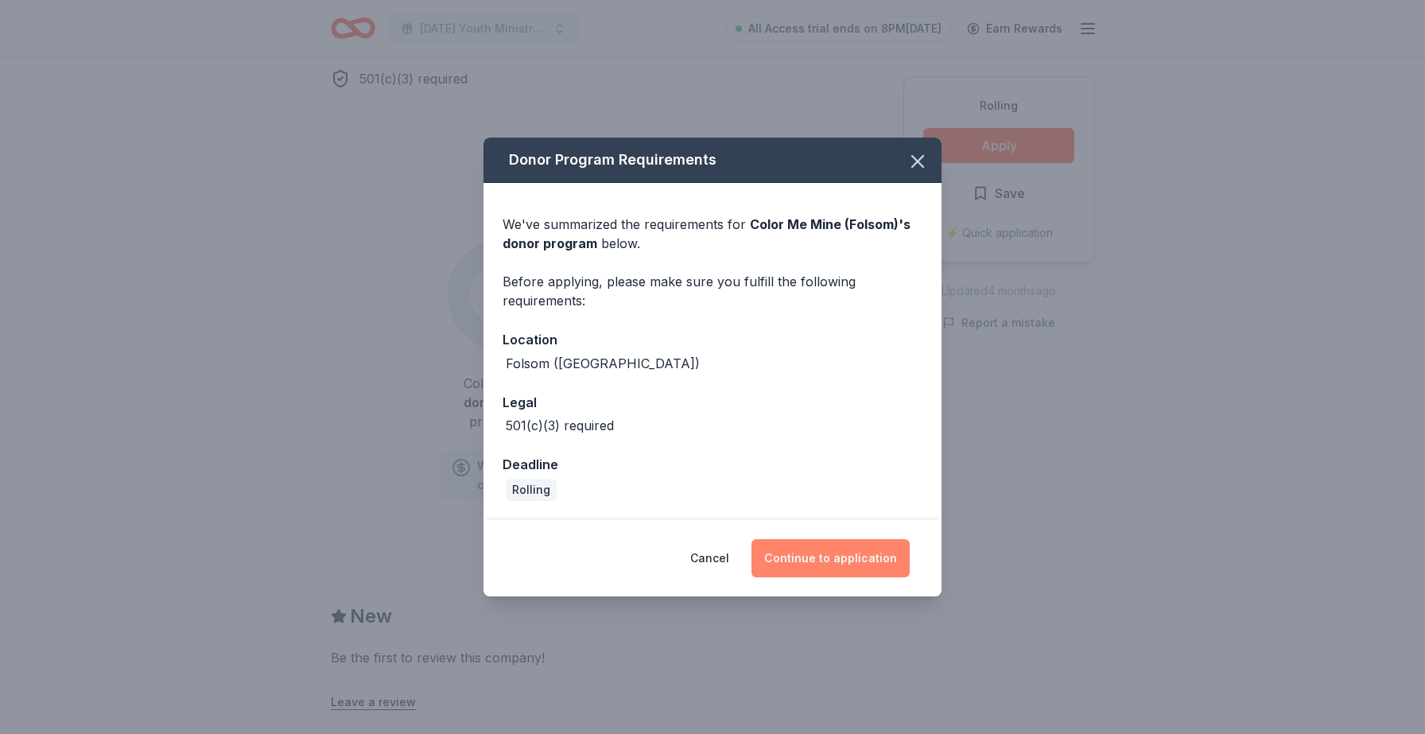
click at [842, 566] on button "Continue to application" at bounding box center [831, 558] width 158 height 38
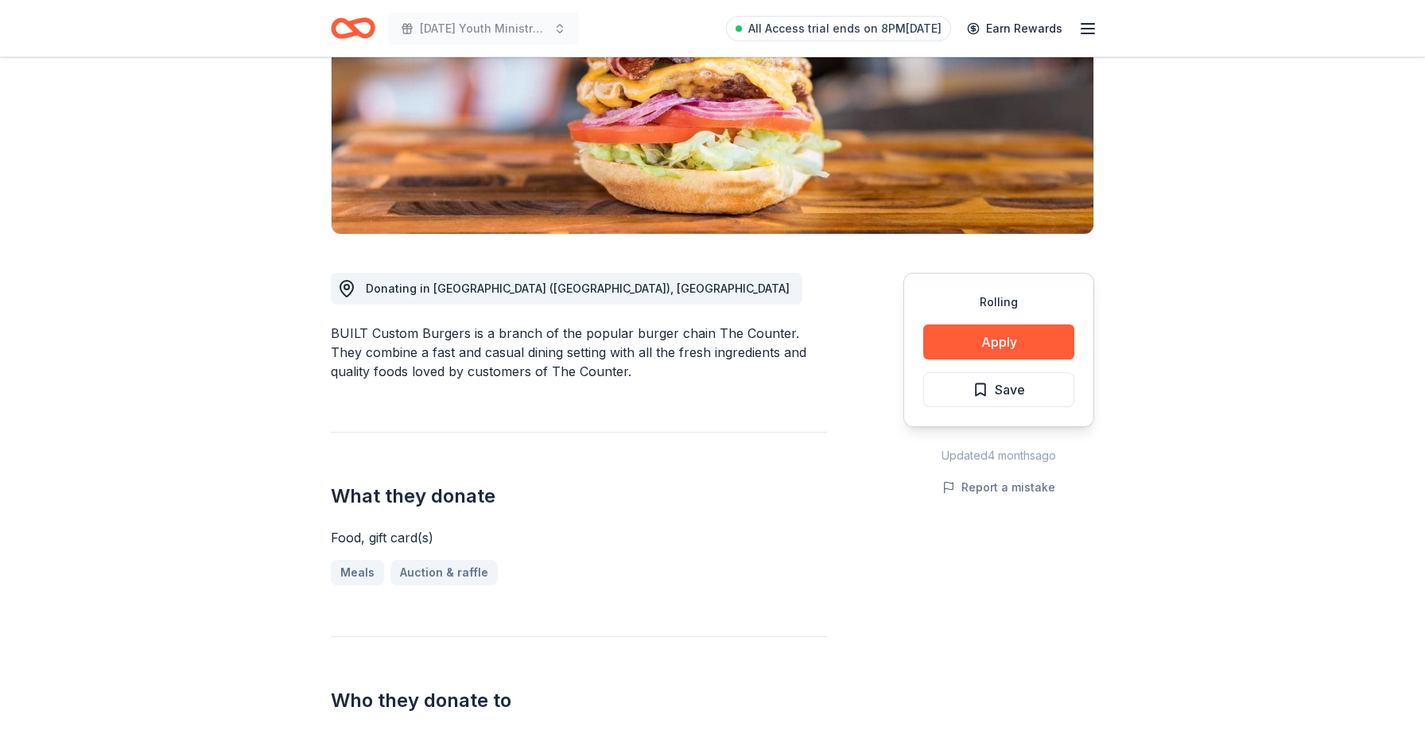
scroll to position [250, 0]
click at [1020, 339] on button "Apply" at bounding box center [998, 341] width 151 height 35
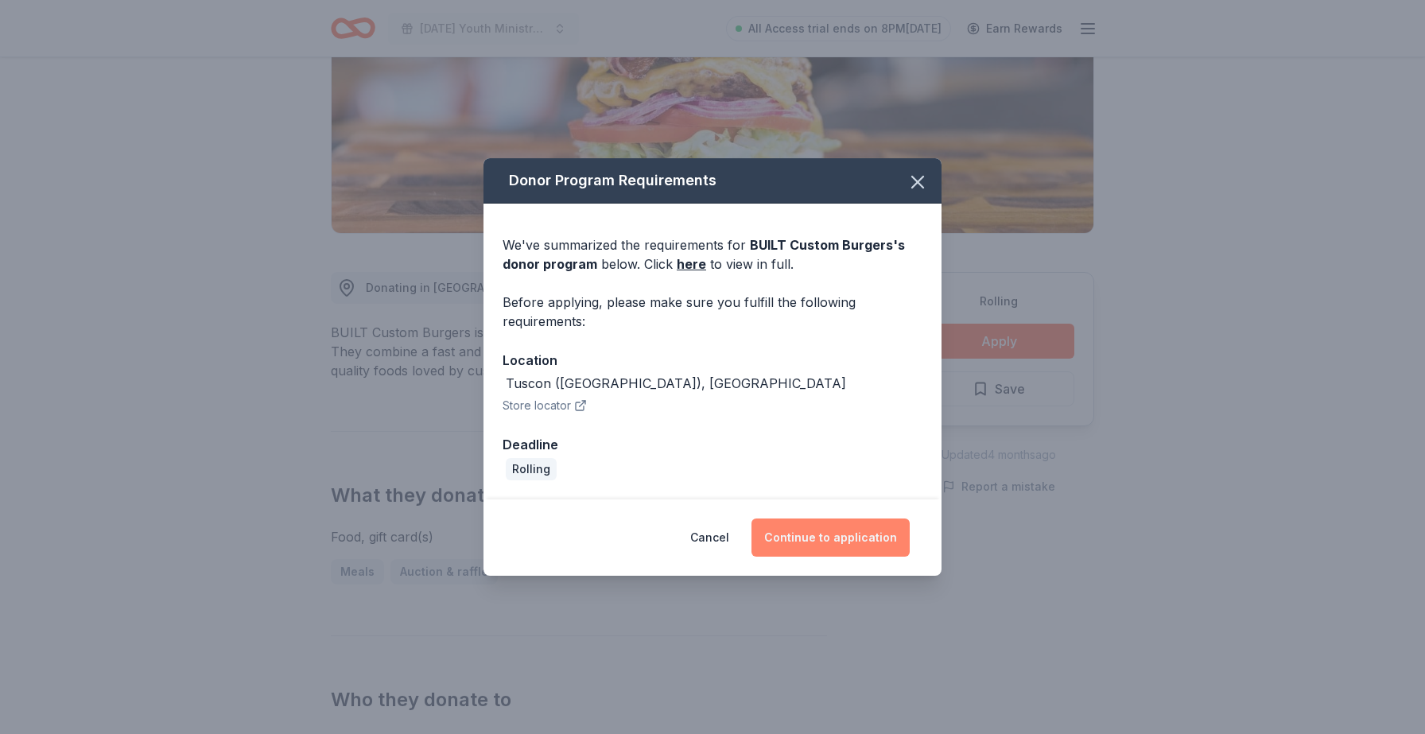
click at [861, 547] on button "Continue to application" at bounding box center [831, 538] width 158 height 38
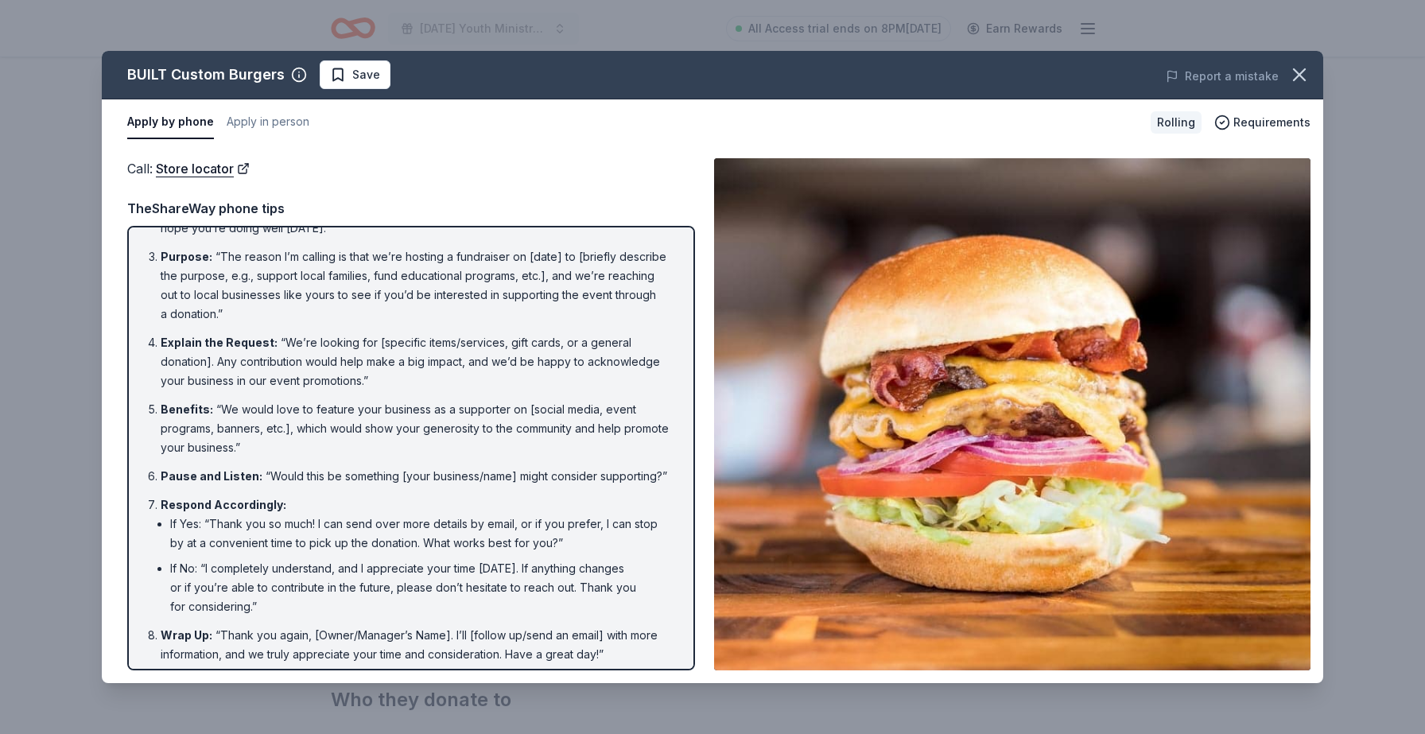
scroll to position [0, 0]
